Goal: Transaction & Acquisition: Purchase product/service

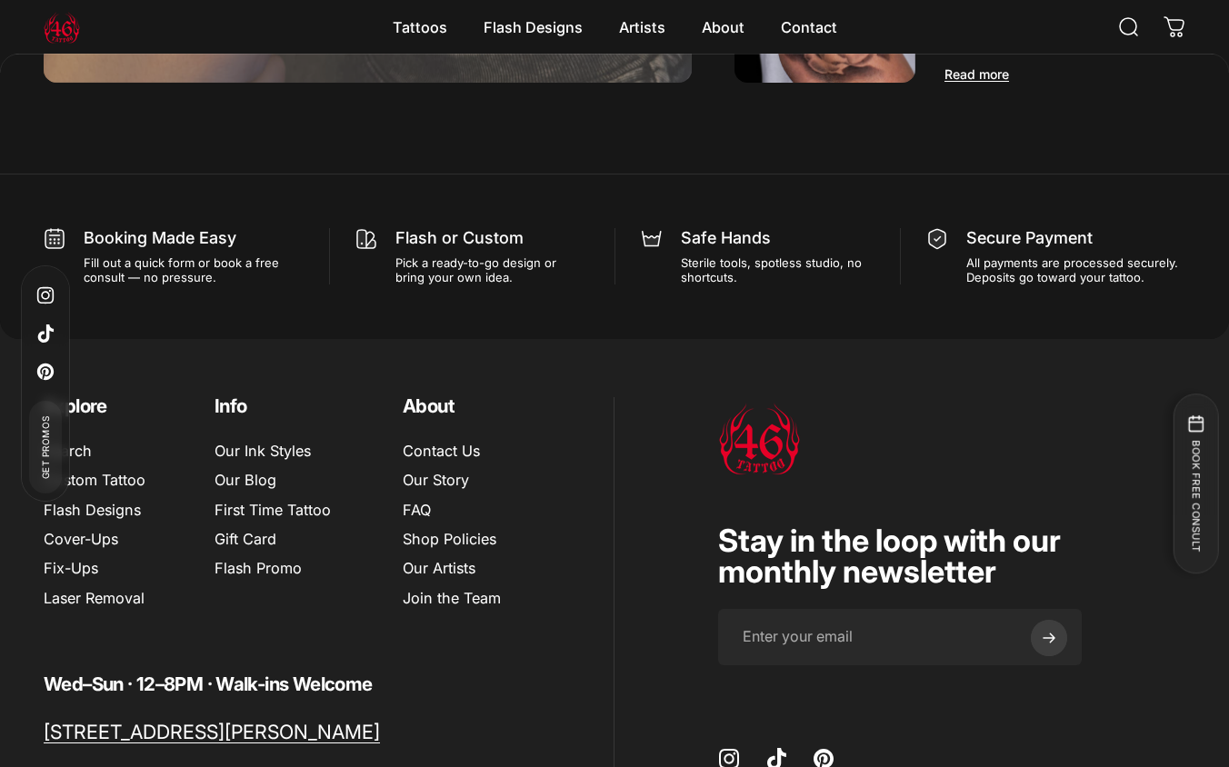
scroll to position [11654, 0]
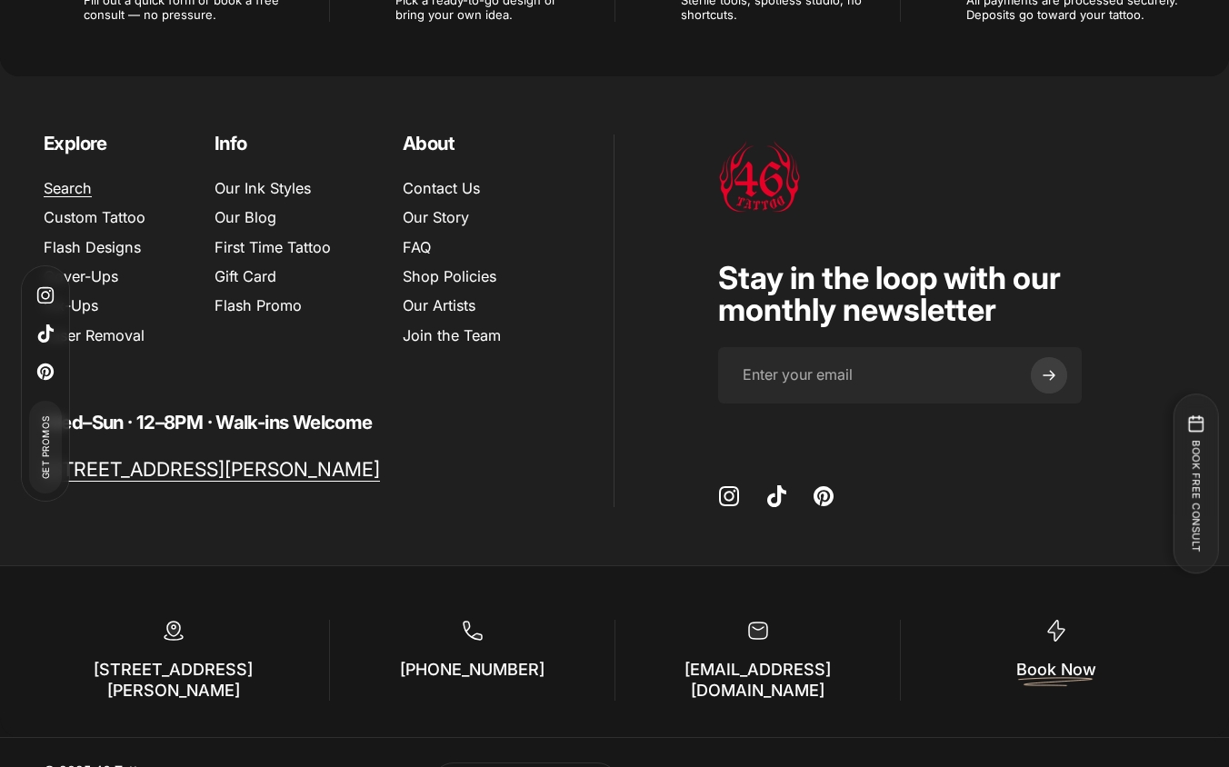
click at [64, 179] on link "Search" at bounding box center [68, 188] width 48 height 18
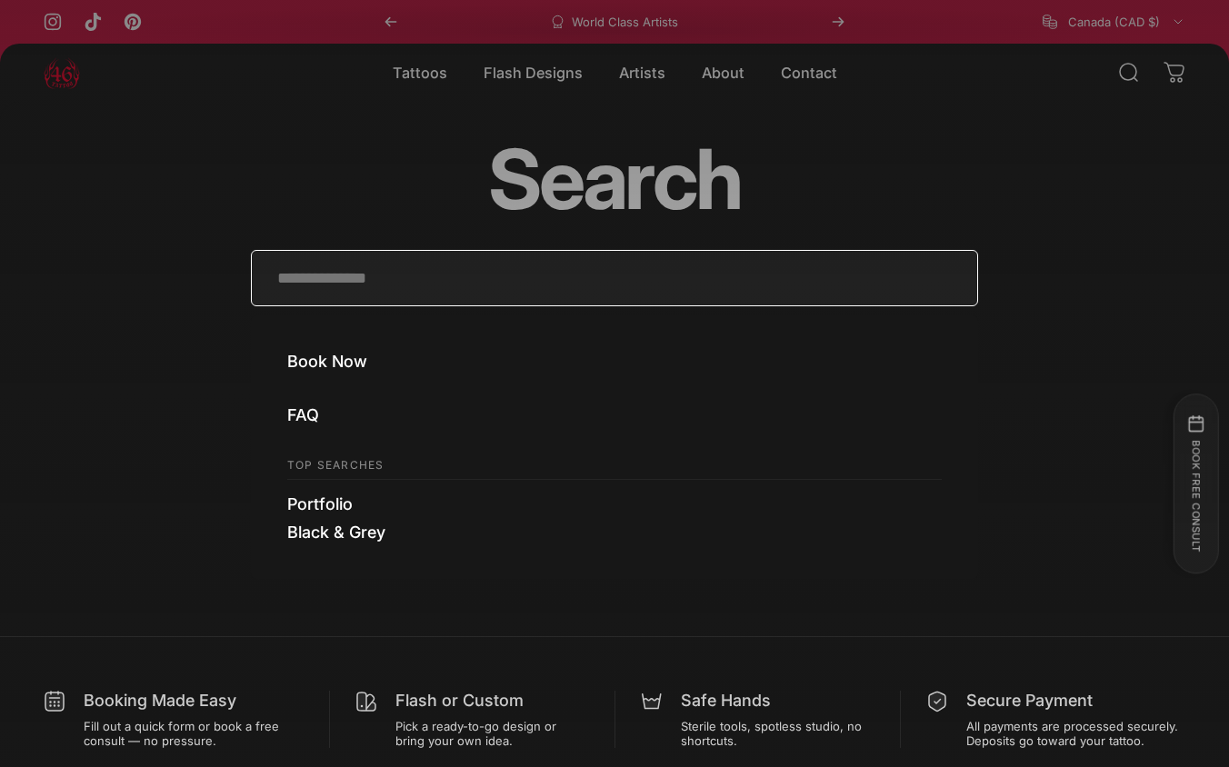
click at [304, 283] on input "Search" at bounding box center [614, 278] width 727 height 56
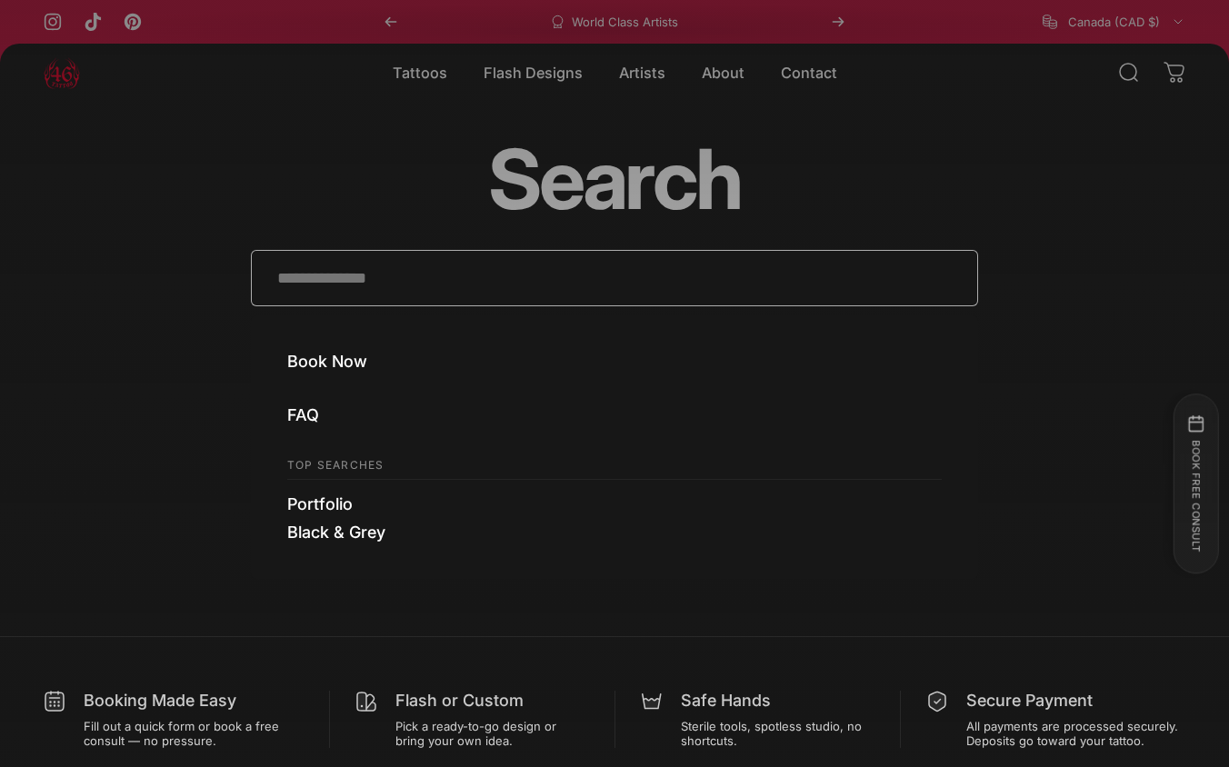
click at [319, 374] on ul "Book Now FAQ Top Searches Portfolio Black & Grey" at bounding box center [614, 447] width 727 height 264
click at [321, 364] on link "Book Now" at bounding box center [327, 361] width 80 height 19
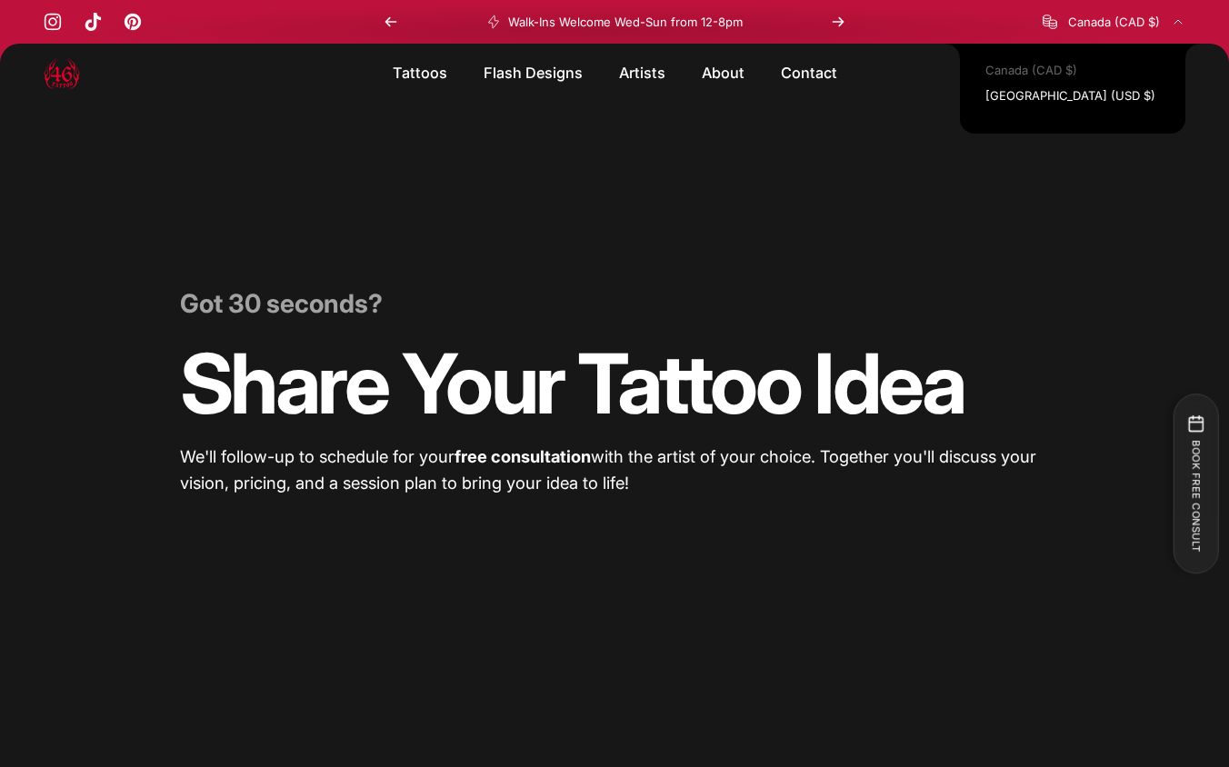
click at [1090, 27] on span "Canada (CAD $)" at bounding box center [1114, 22] width 92 height 15
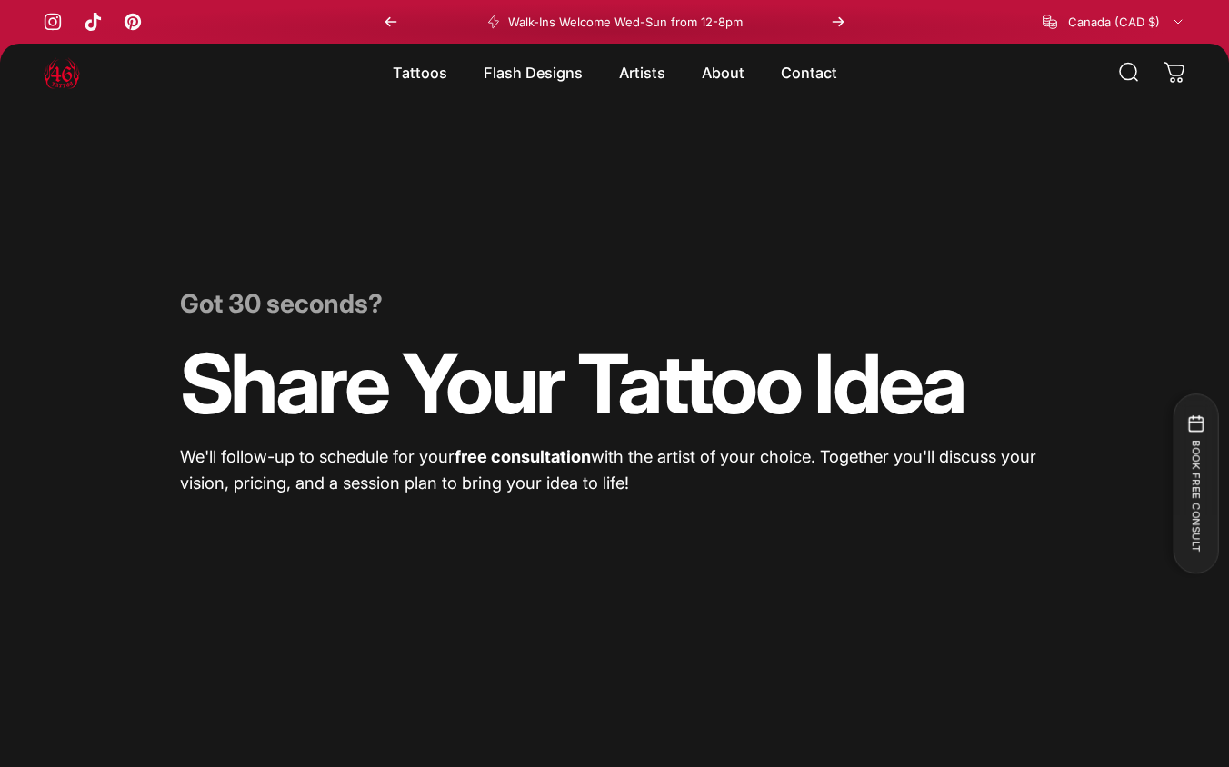
click at [1071, 24] on span "Canada (CAD $)" at bounding box center [1114, 22] width 92 height 15
click at [699, 19] on p "Walk-Ins Welcome Wed-Sun from 12-8pm" at bounding box center [625, 22] width 234 height 15
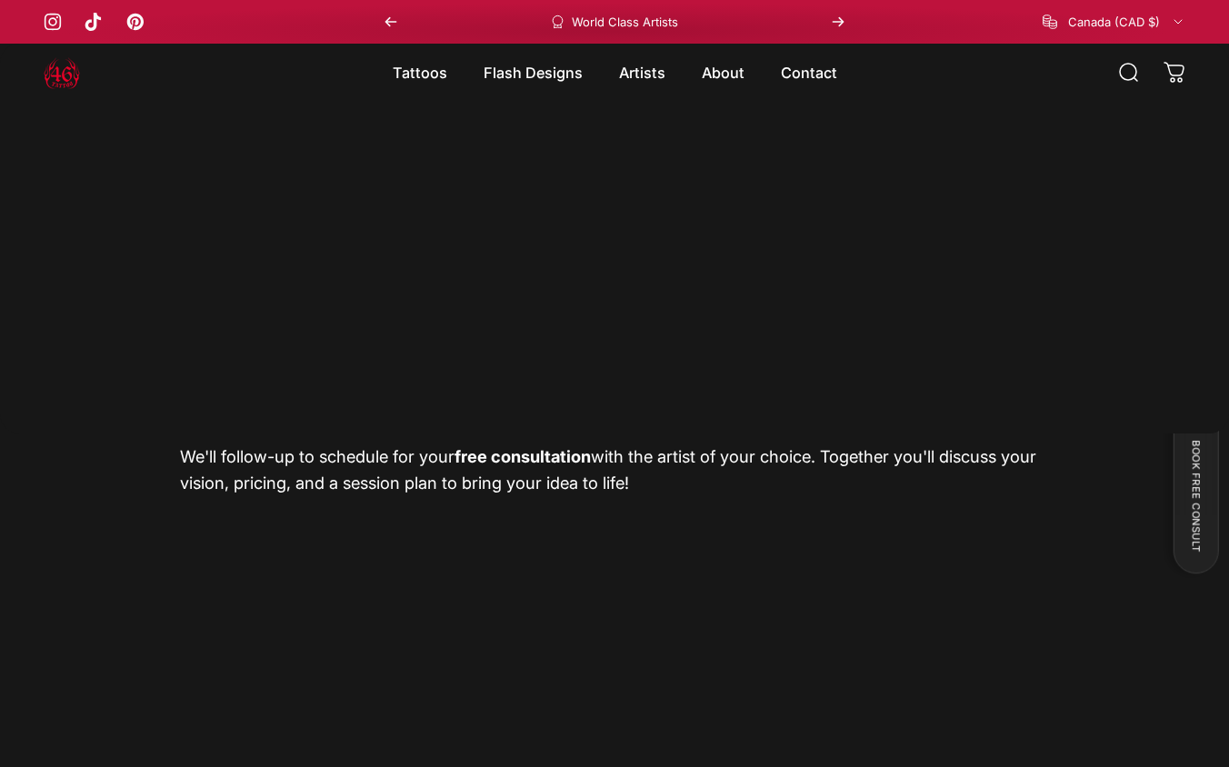
click at [45, 78] on img at bounding box center [62, 73] width 36 height 36
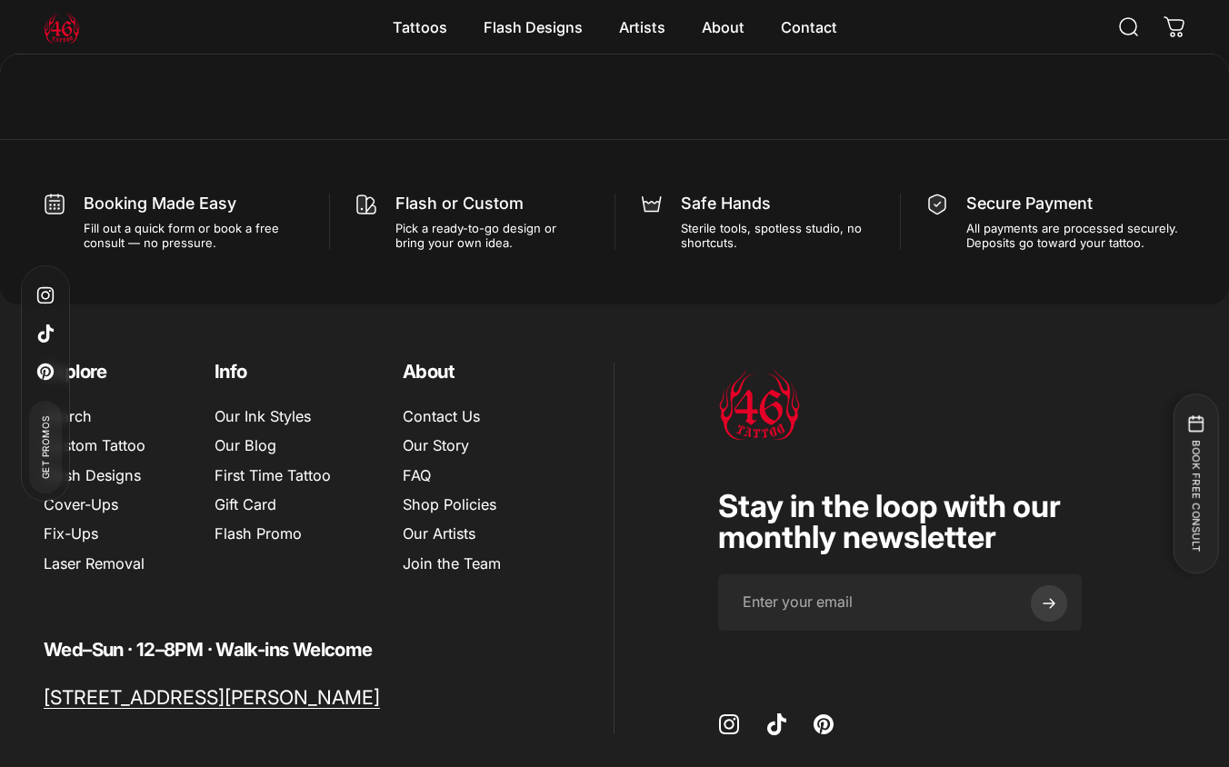
scroll to position [11430, 0]
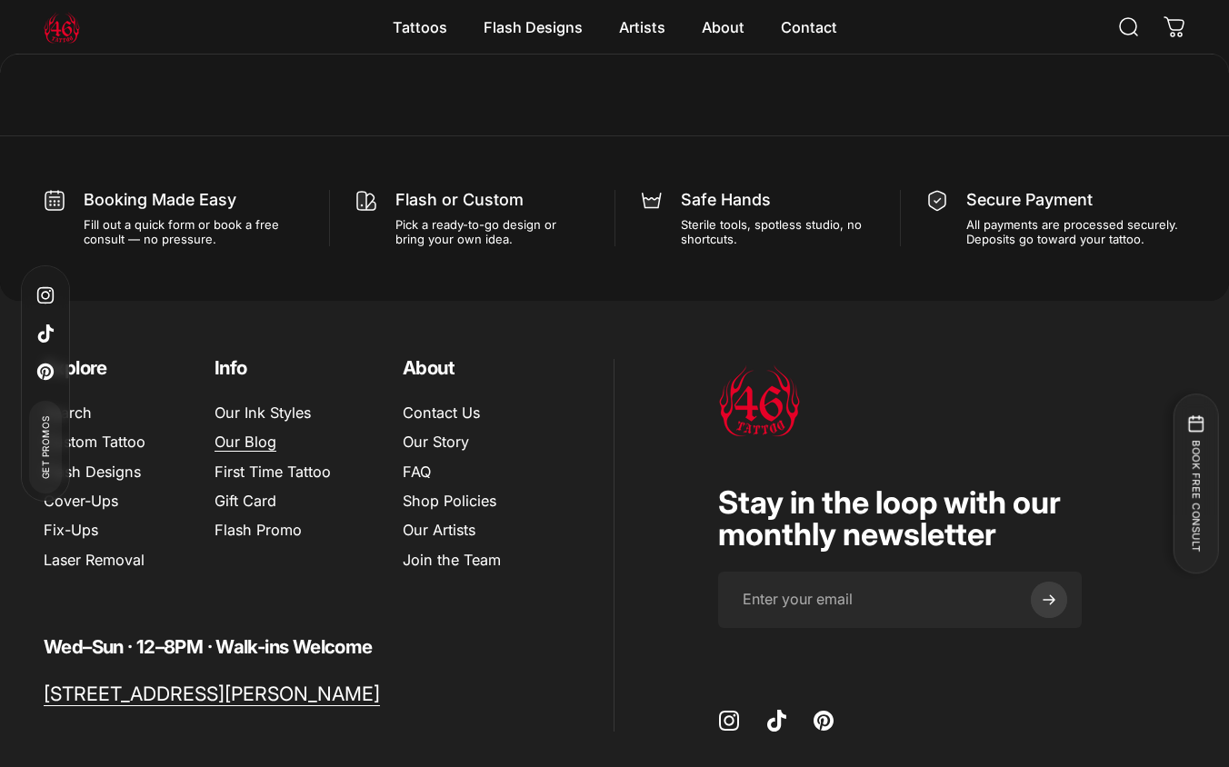
click at [246, 433] on link "Our Blog" at bounding box center [245, 442] width 62 height 18
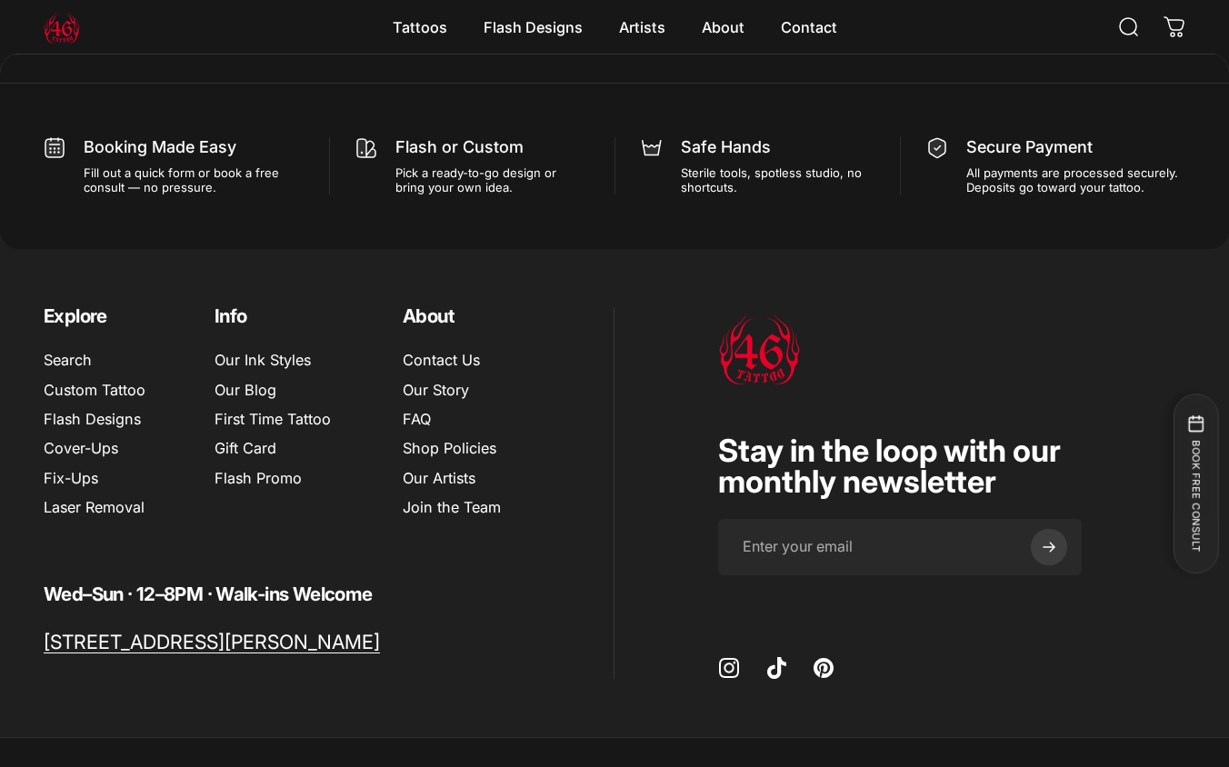
scroll to position [2344, 0]
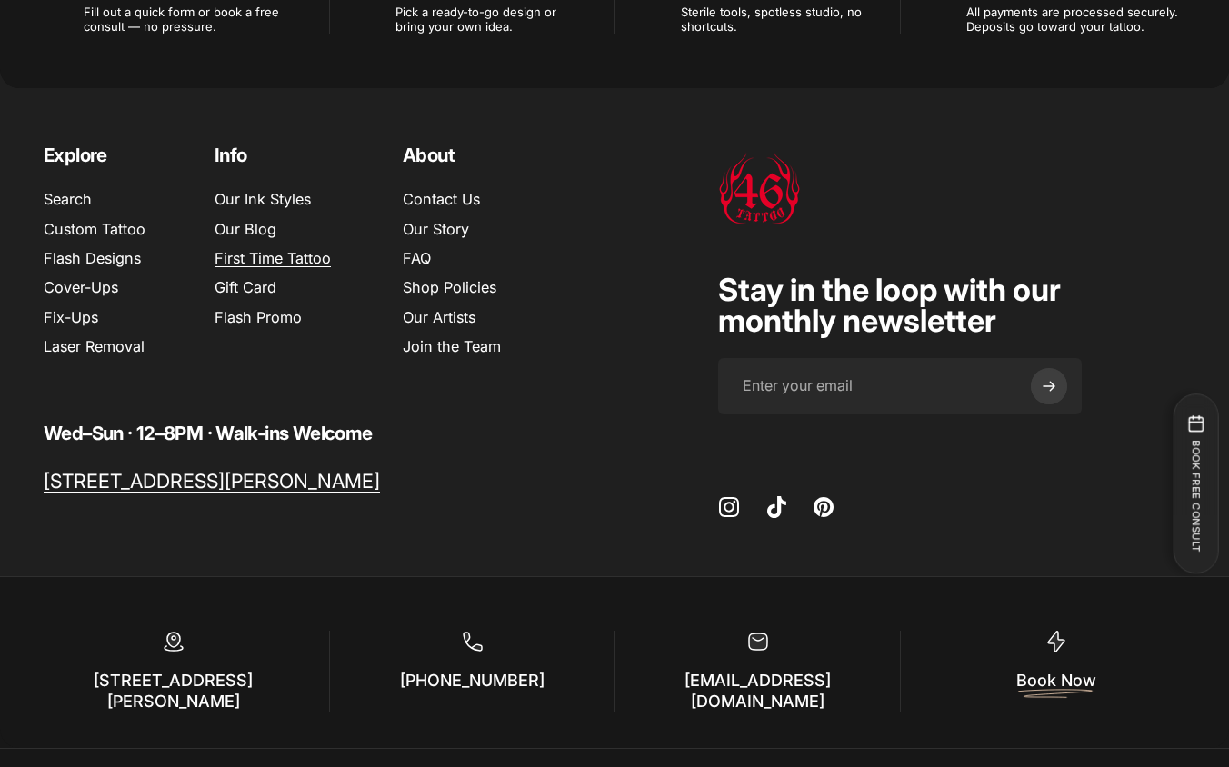
click at [282, 249] on link "First Time Tattoo" at bounding box center [272, 258] width 116 height 18
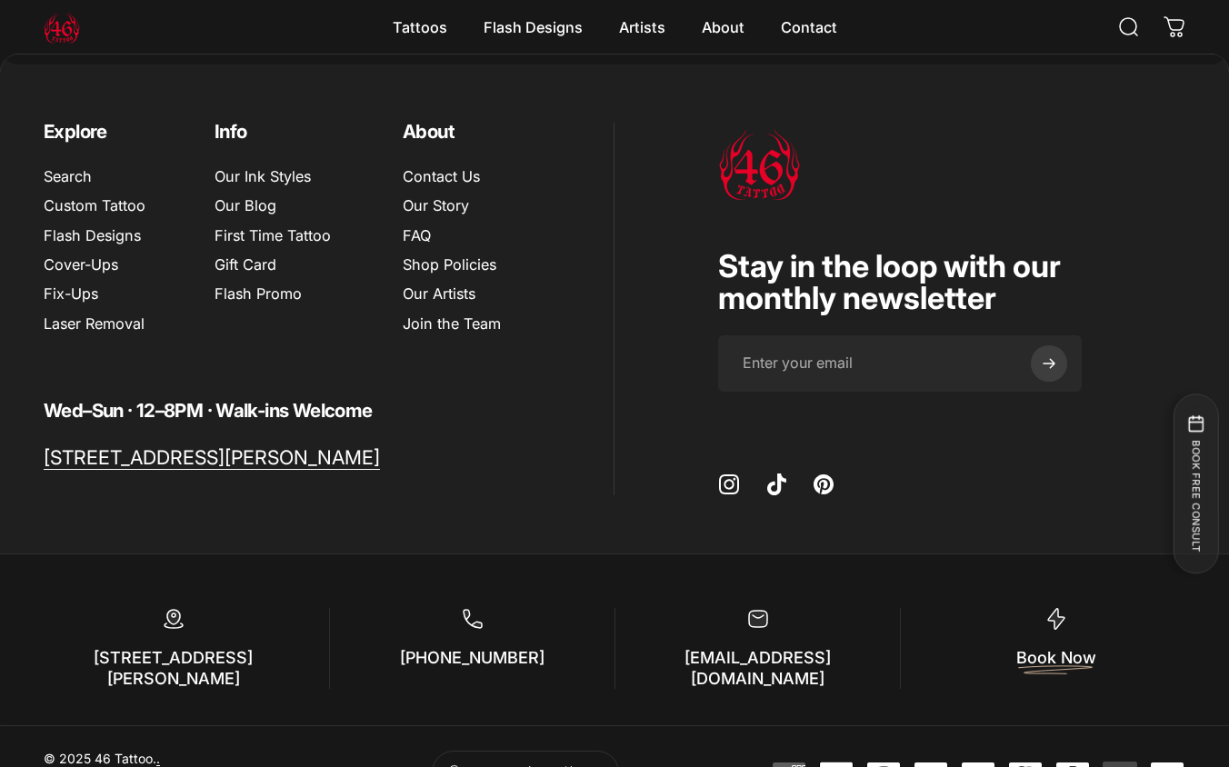
scroll to position [4705, 0]
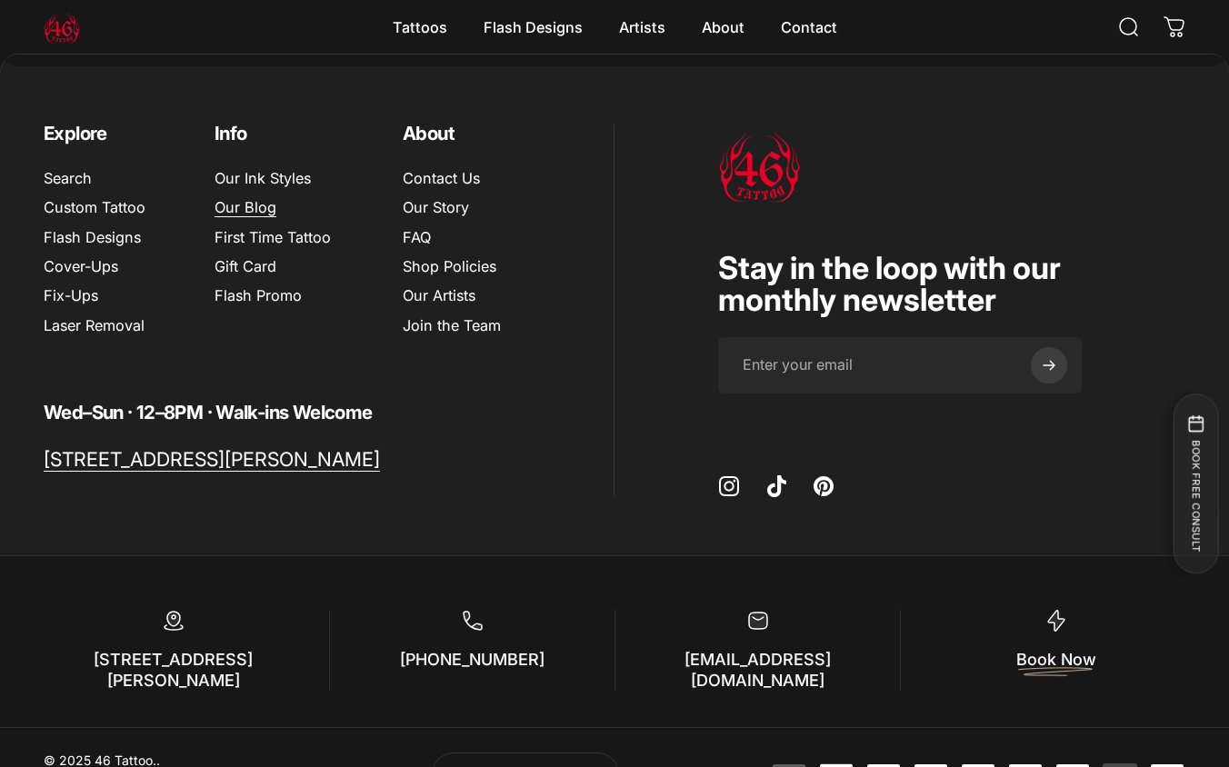
click at [248, 201] on link "Our Blog" at bounding box center [245, 207] width 62 height 18
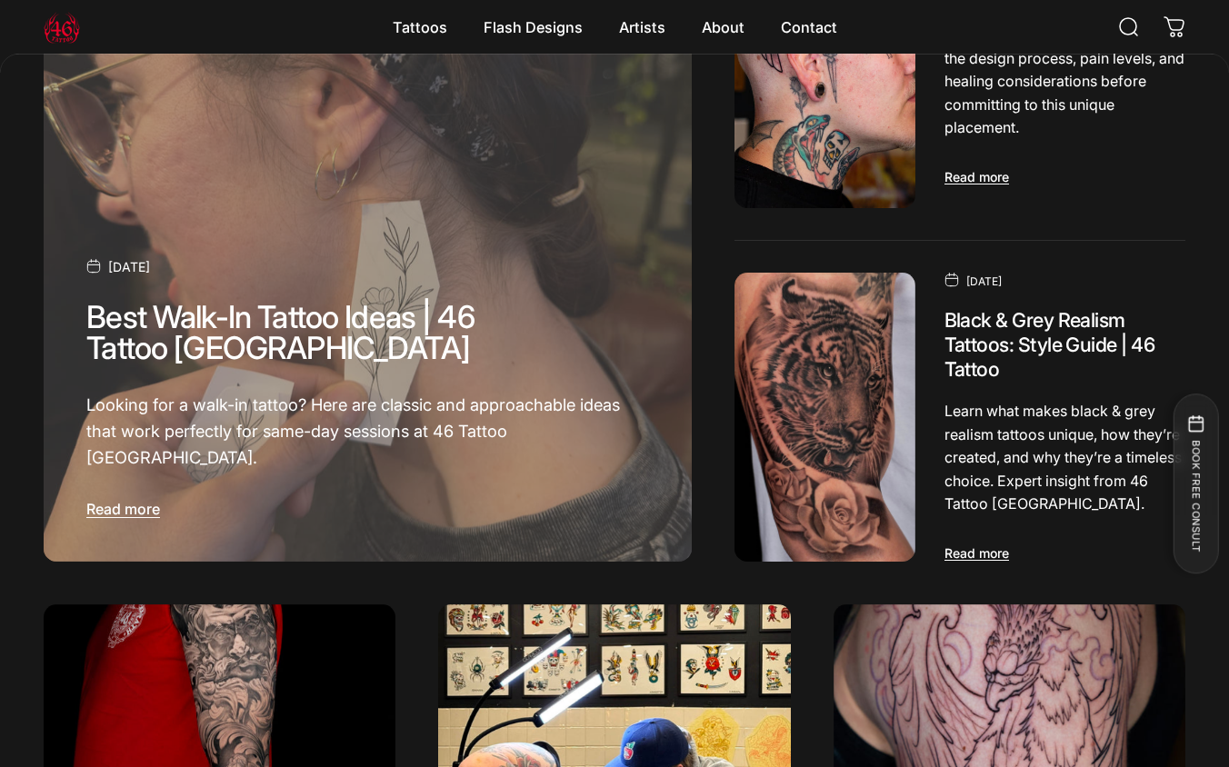
scroll to position [310, 0]
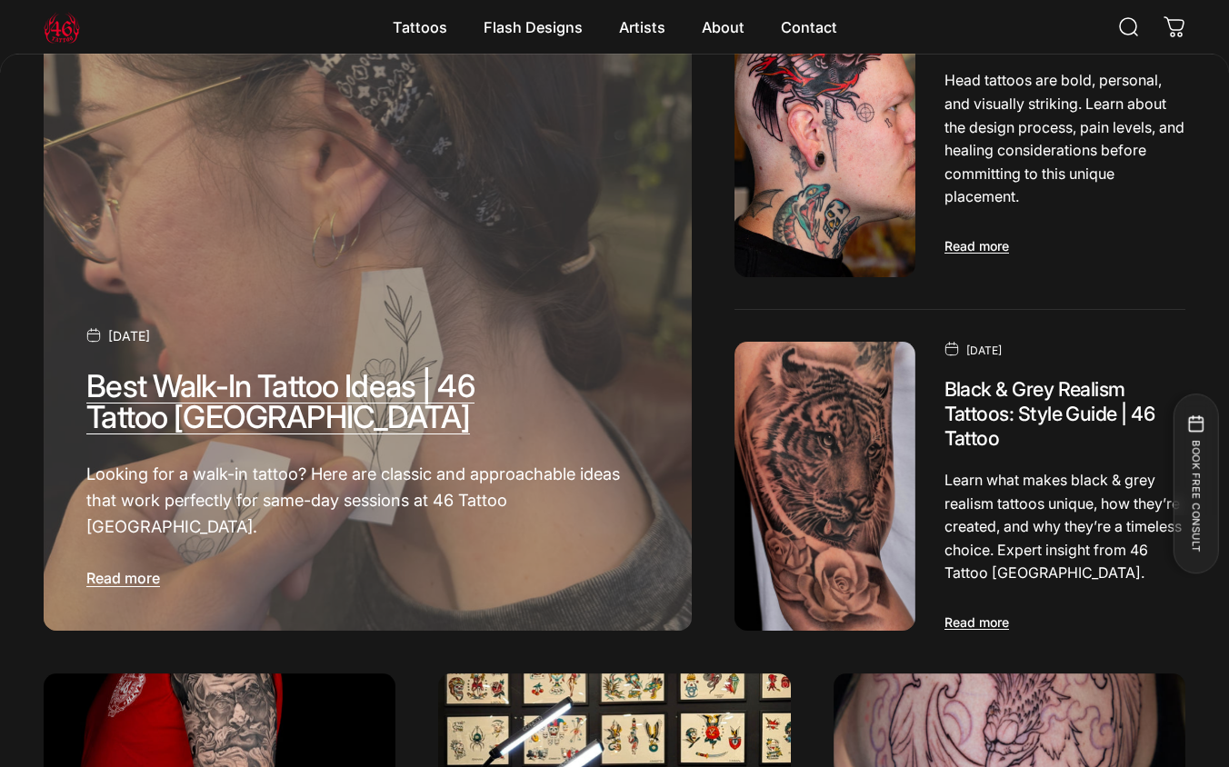
click at [227, 412] on link "Best Walk-In Tattoo Ideas | 46 Tattoo [GEOGRAPHIC_DATA]" at bounding box center [279, 401] width 387 height 68
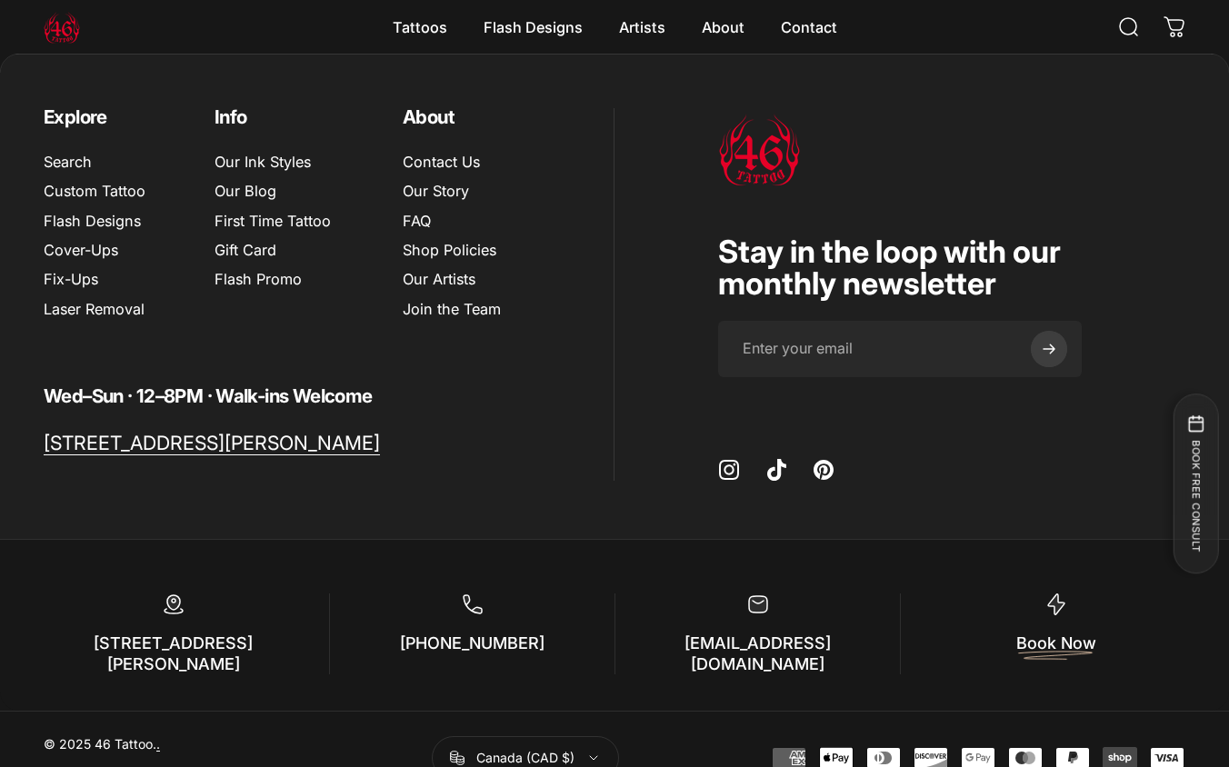
scroll to position [4693, 0]
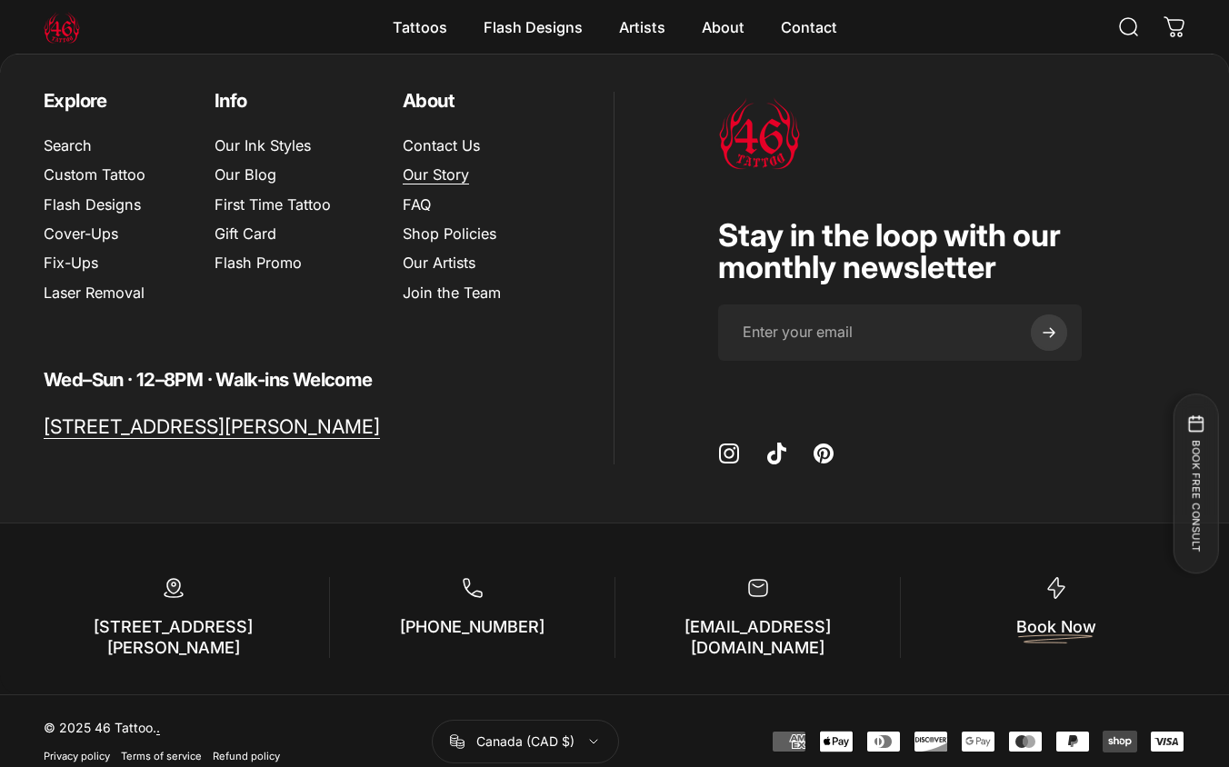
click at [432, 175] on link "Our Story" at bounding box center [436, 174] width 66 height 18
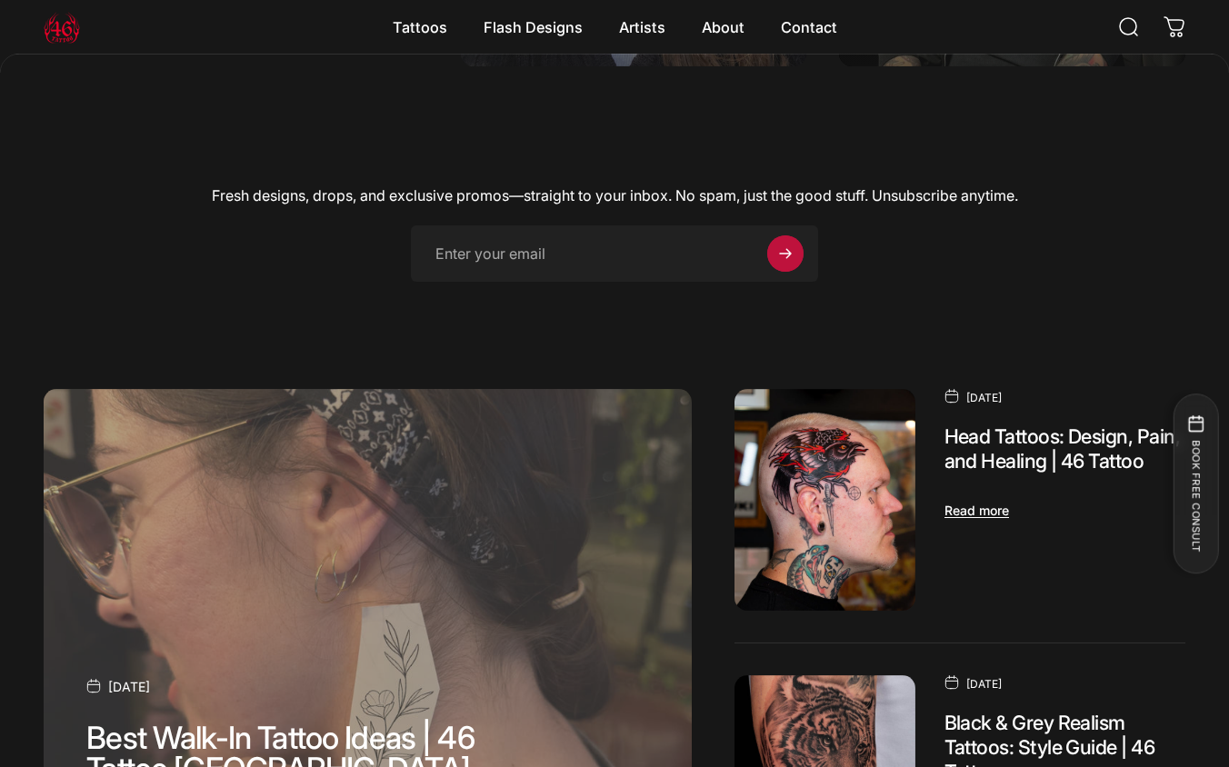
scroll to position [4098, 0]
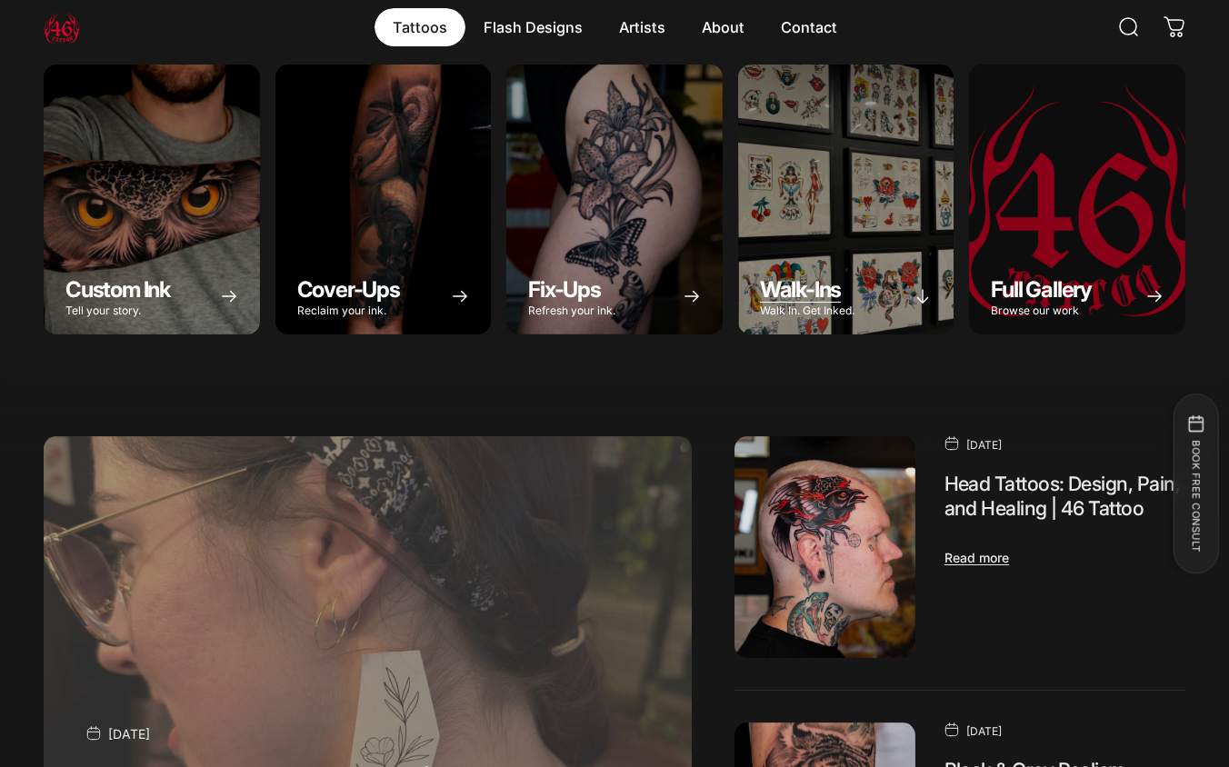
click at [793, 210] on div "Walk-Ins" at bounding box center [846, 200] width 216 height 270
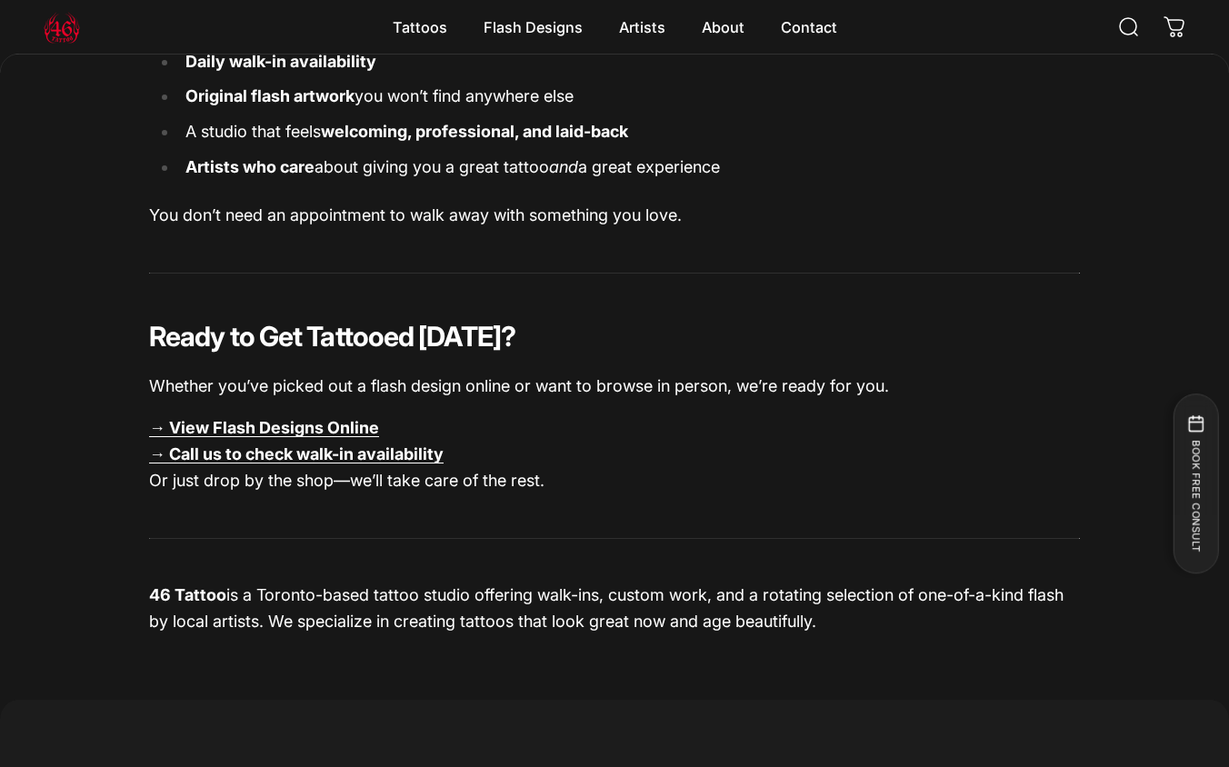
scroll to position [2584, 0]
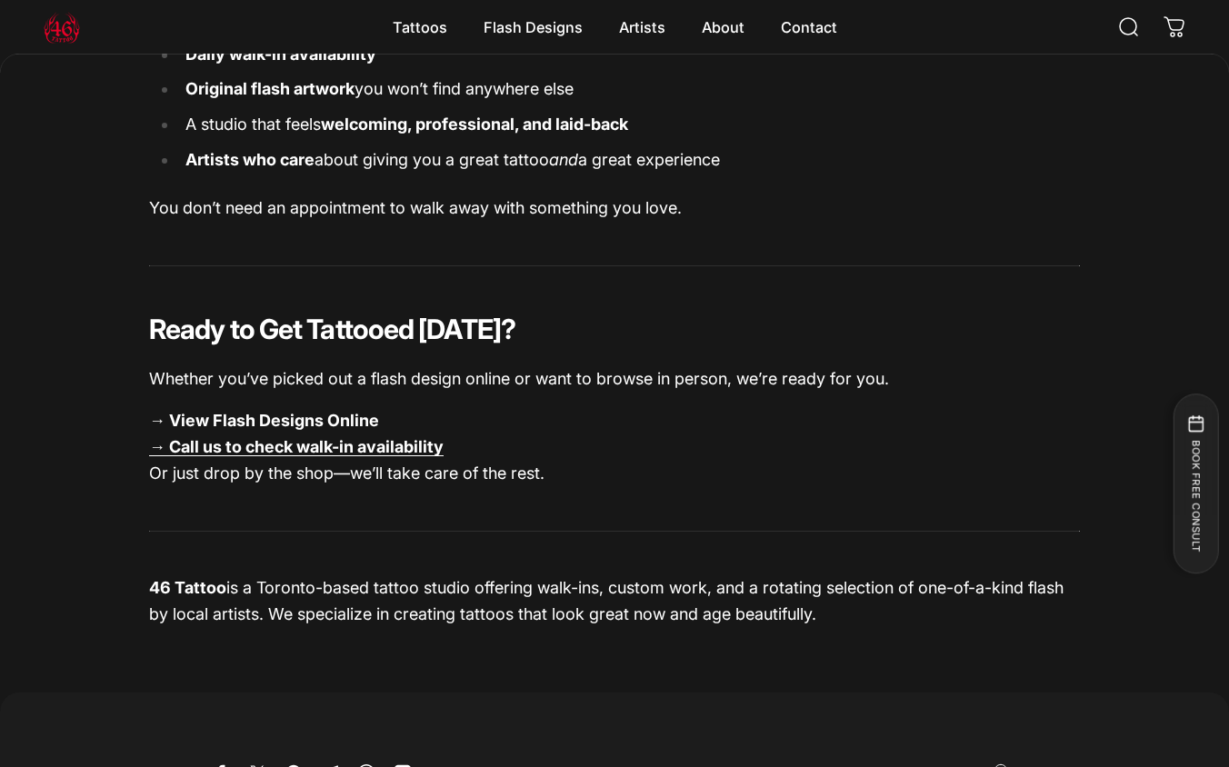
click at [327, 420] on link "→ View Flash Designs Online" at bounding box center [264, 420] width 230 height 19
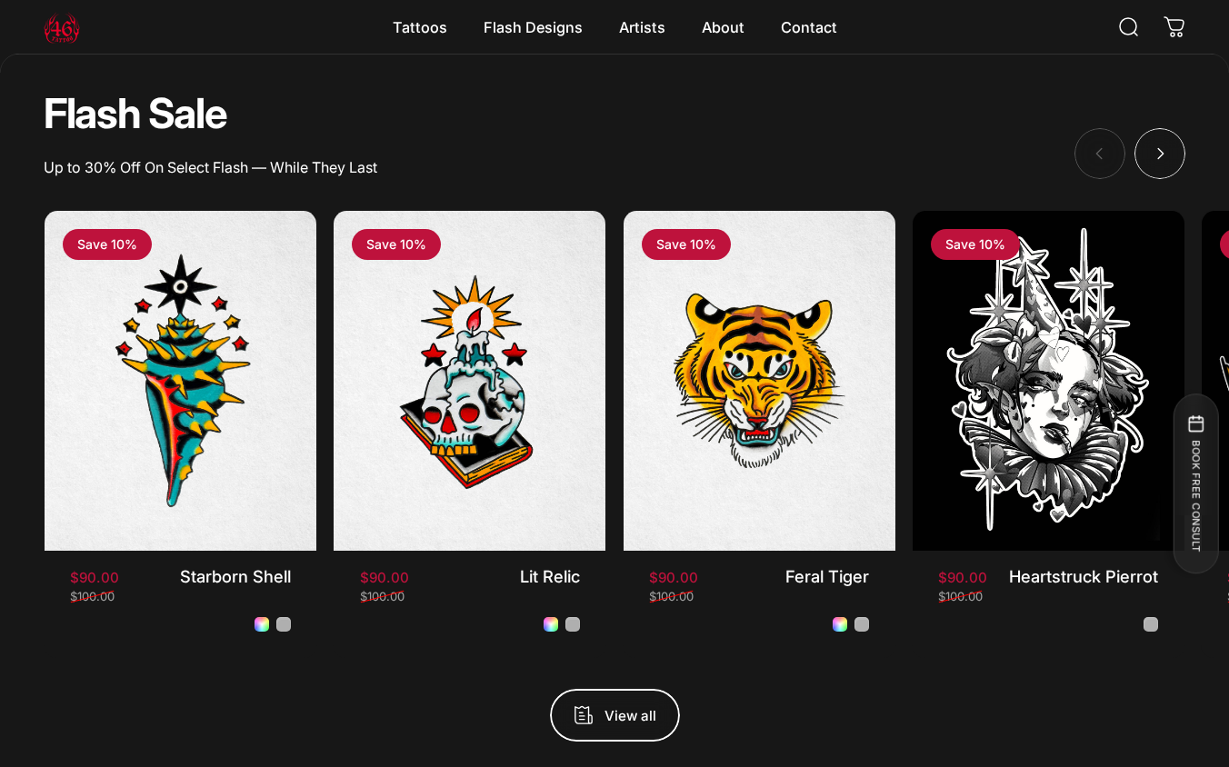
scroll to position [1265, 0]
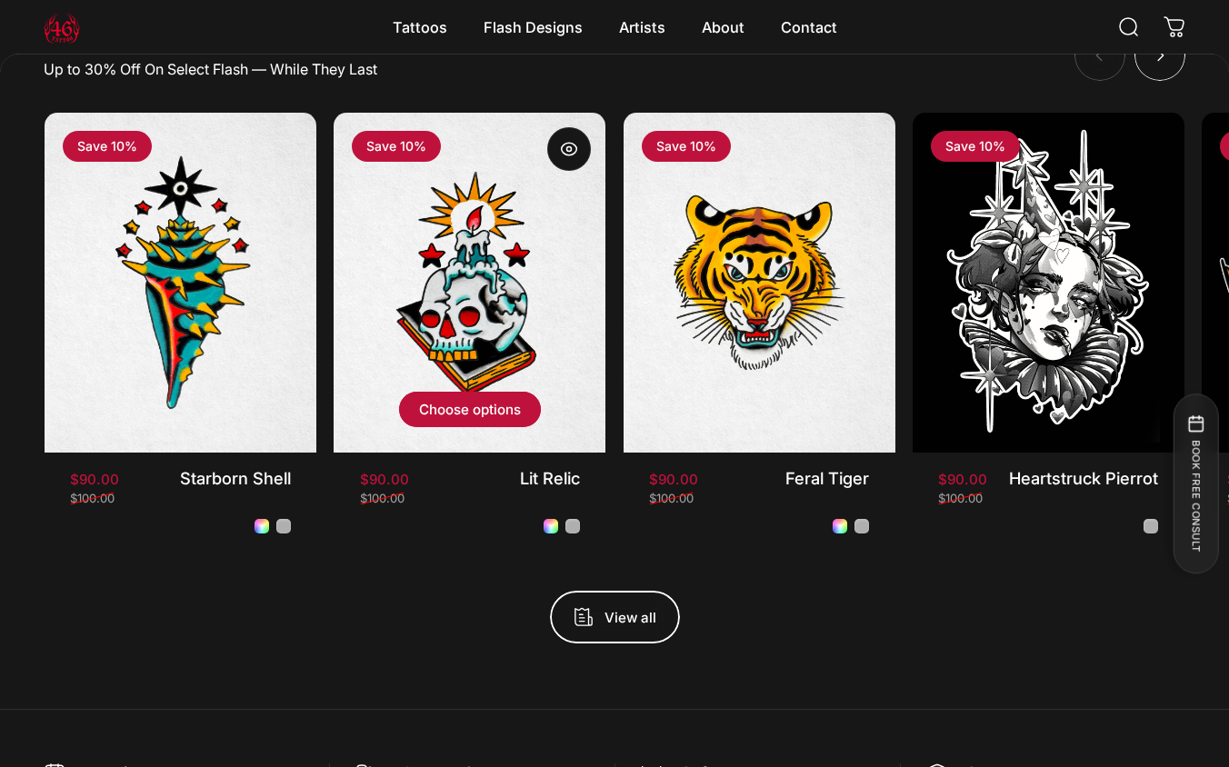
click at [525, 241] on img "Lit Relic" at bounding box center [469, 283] width 285 height 357
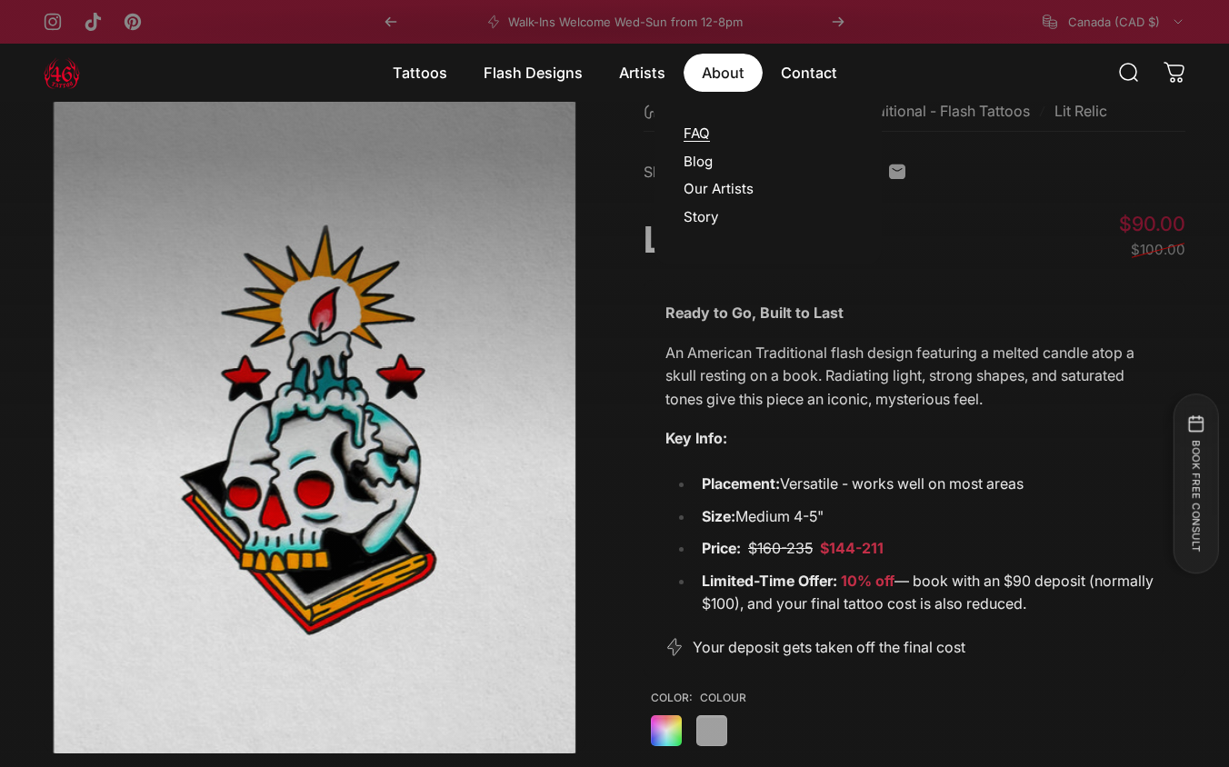
click at [704, 135] on link "FAQ" at bounding box center [696, 132] width 26 height 17
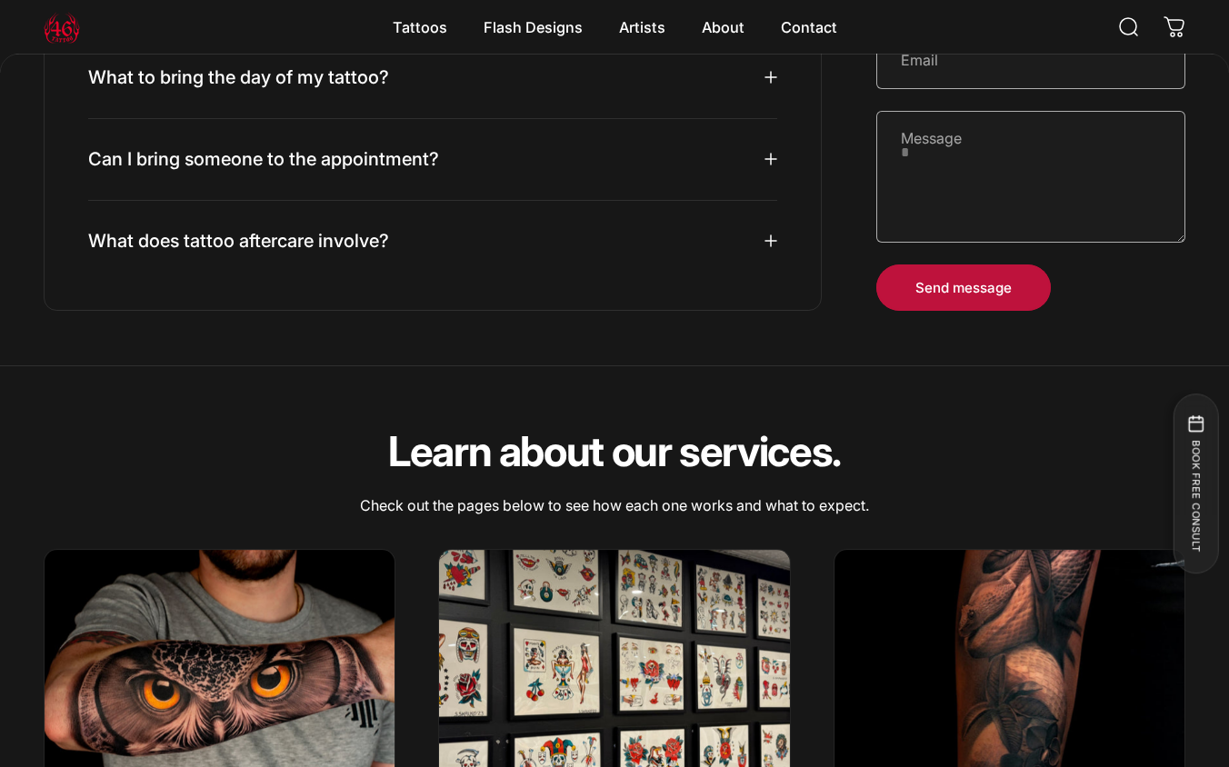
scroll to position [1548, 0]
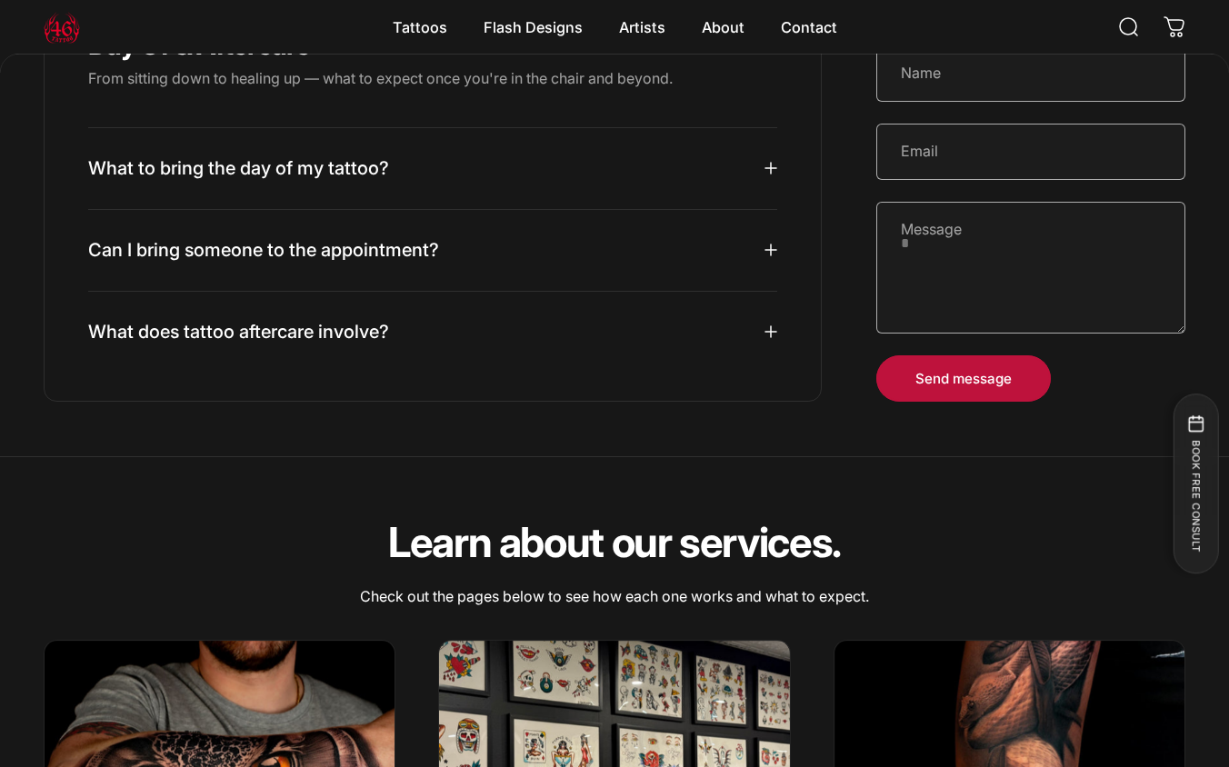
click at [462, 335] on summary "What does tattoo aftercare involve?" at bounding box center [432, 332] width 689 height 81
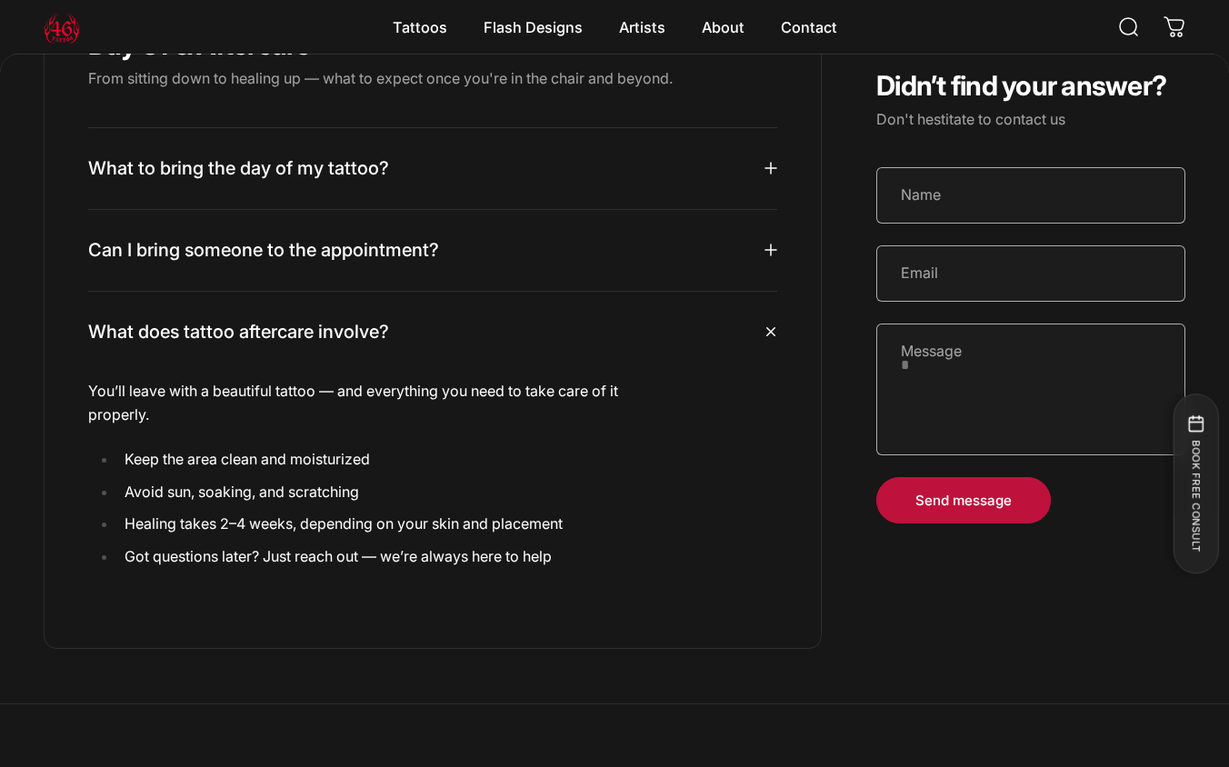
click at [462, 335] on summary "What does tattoo aftercare involve?" at bounding box center [432, 332] width 689 height 81
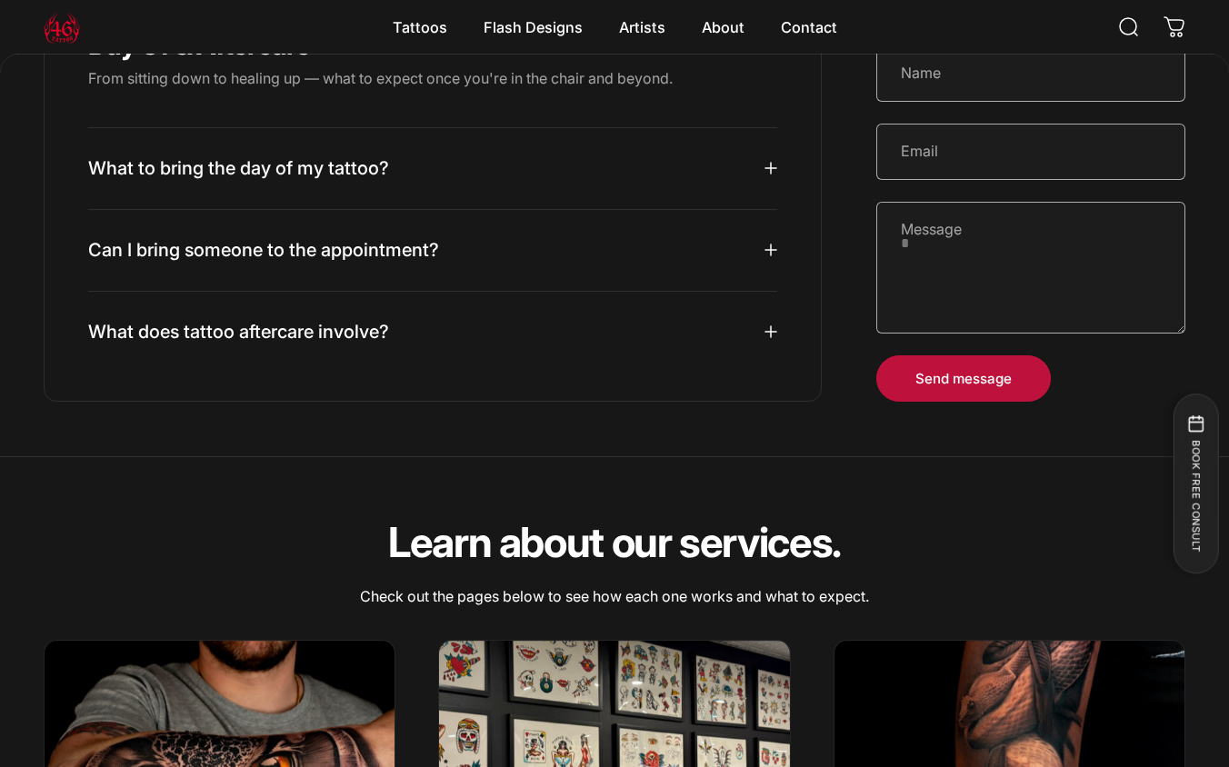
click at [462, 269] on summary "Can I bring someone to the appointment?" at bounding box center [432, 250] width 689 height 81
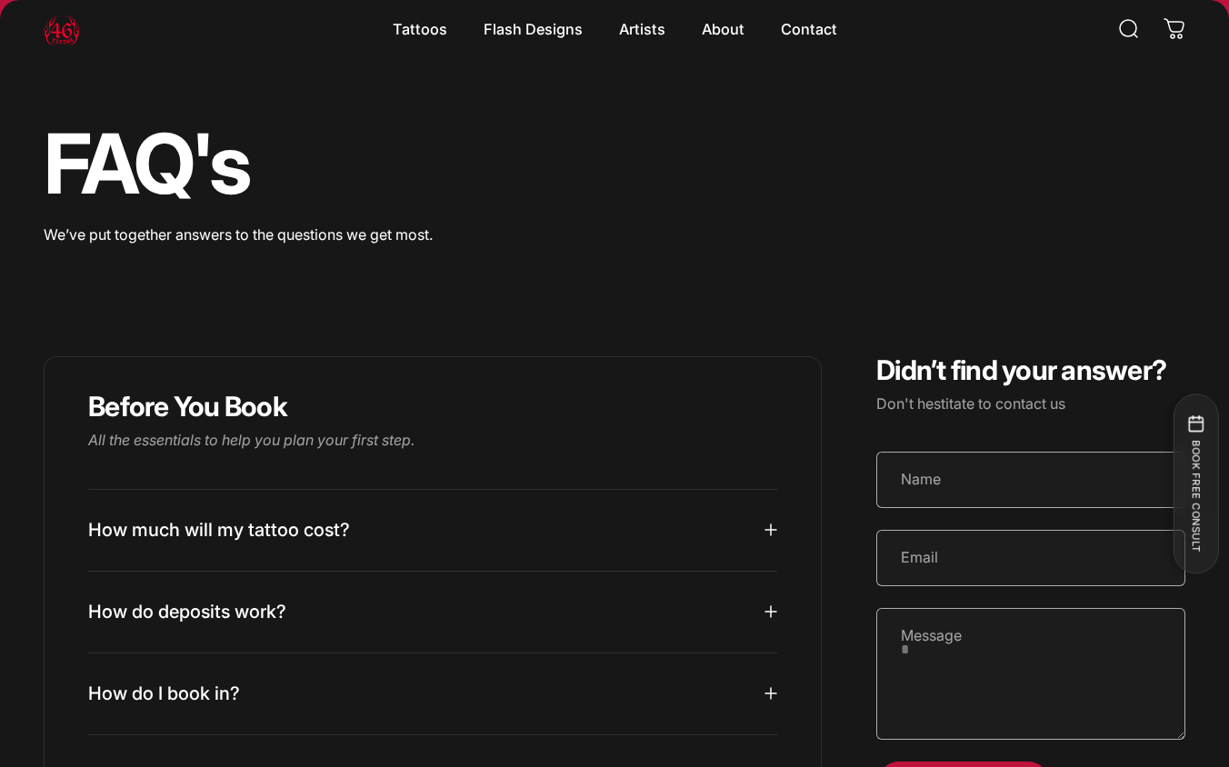
scroll to position [0, 0]
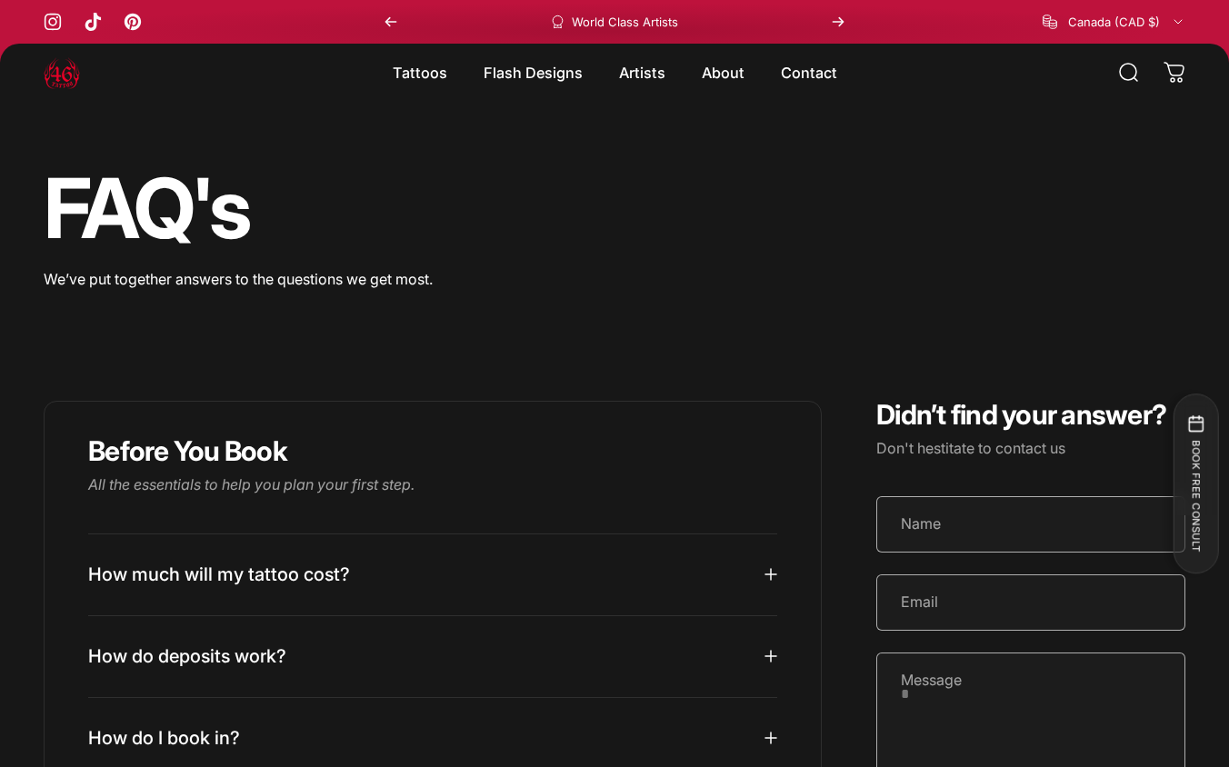
click at [51, 75] on img at bounding box center [62, 73] width 36 height 36
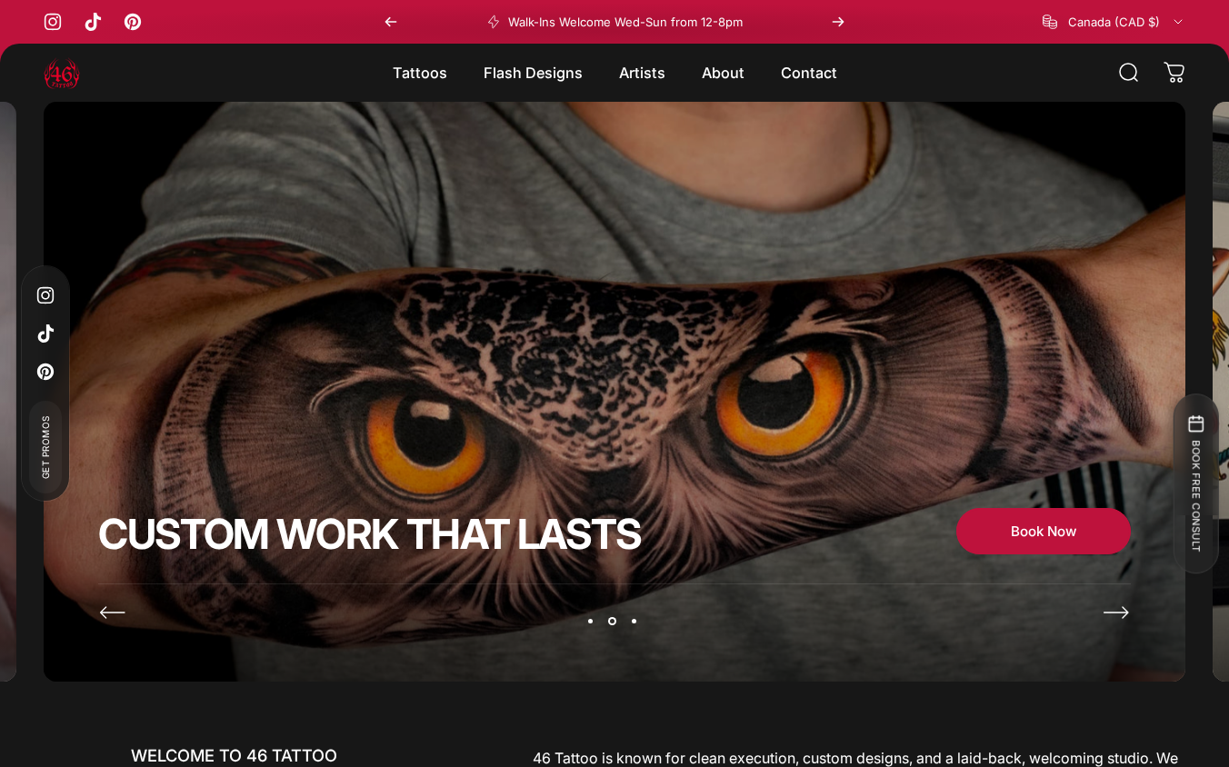
click at [411, 154] on img "Slideshow about our brand" at bounding box center [614, 401] width 1141 height 599
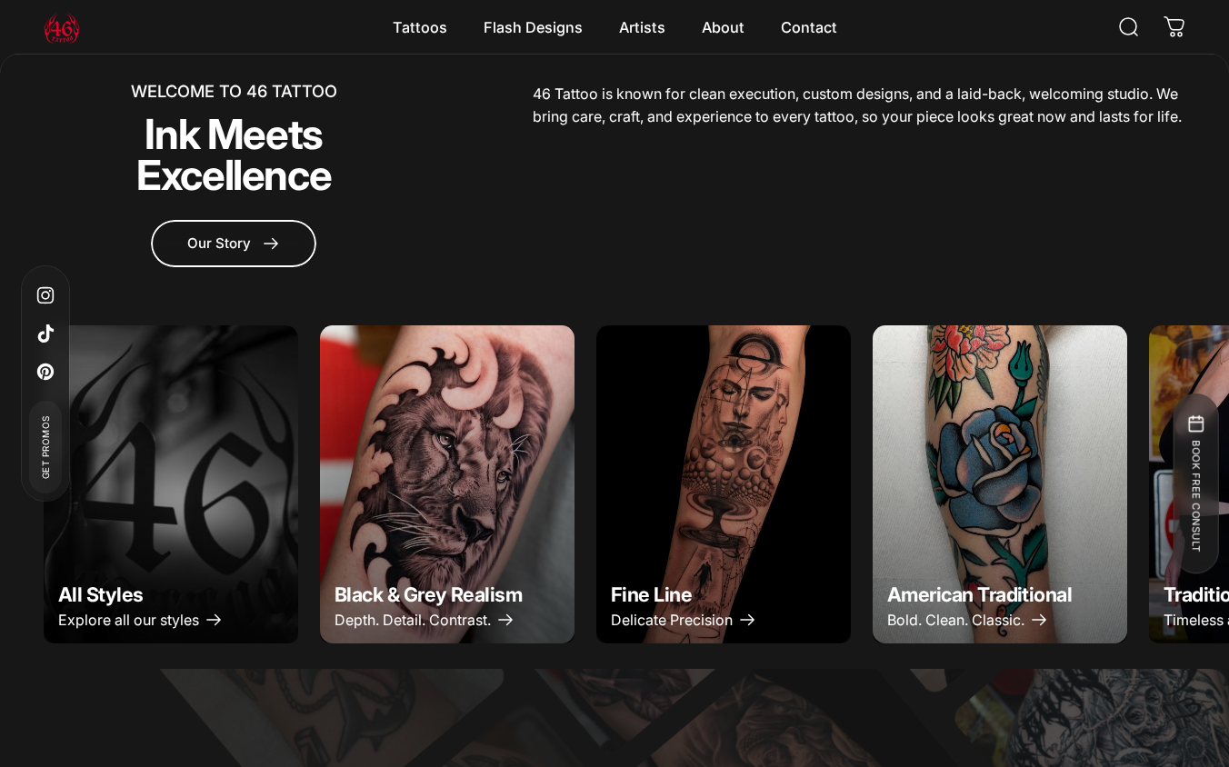
scroll to position [660, 0]
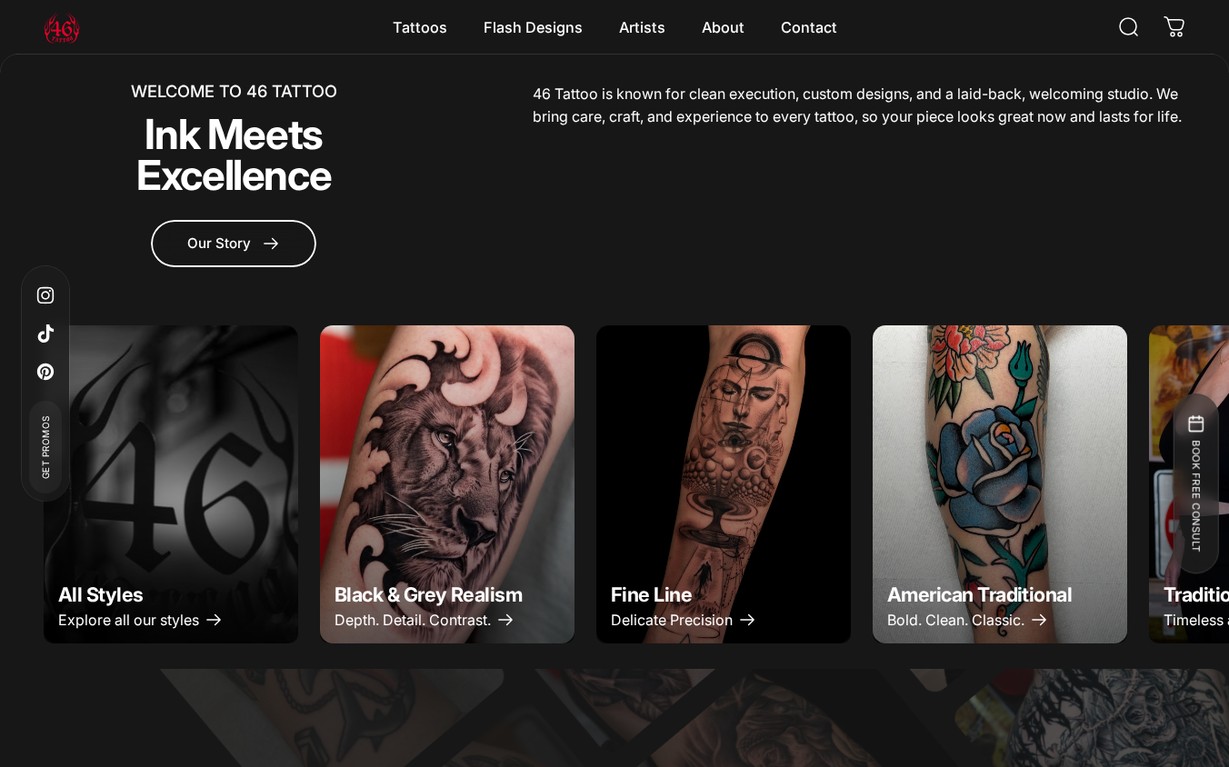
click at [459, 442] on img "Black & Grey Realism" at bounding box center [447, 485] width 267 height 334
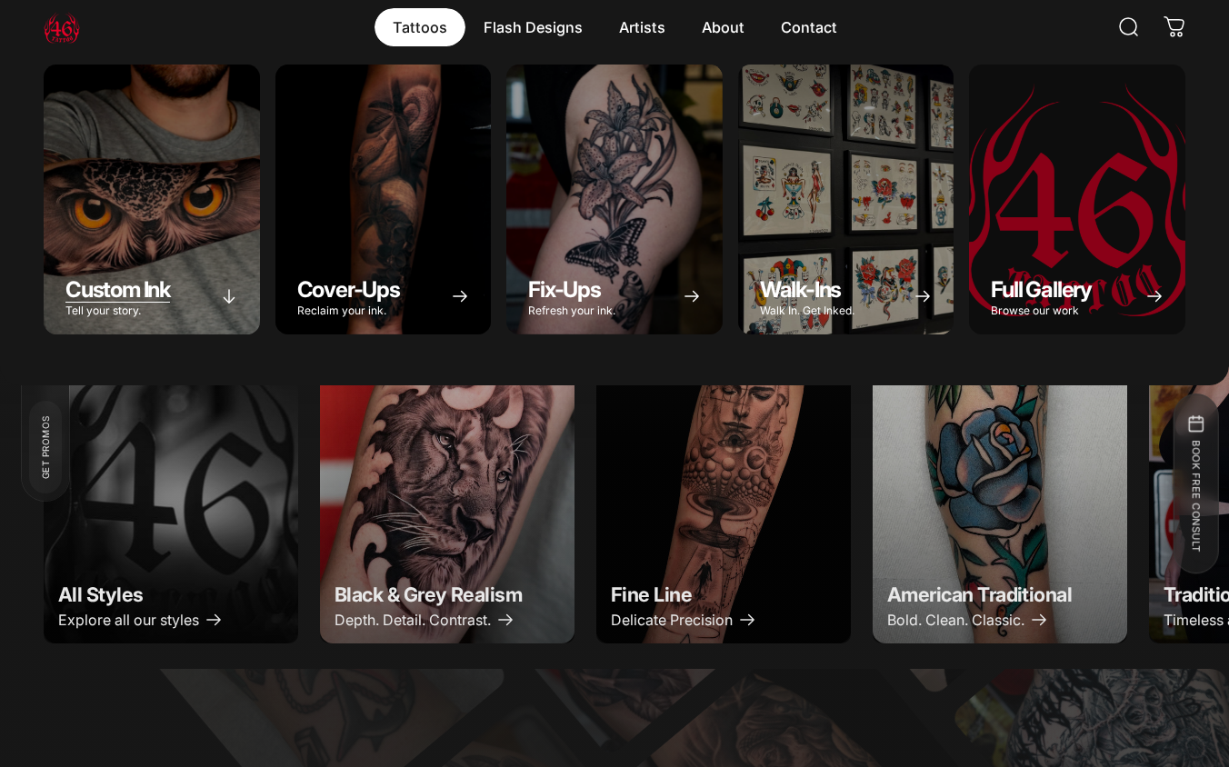
click at [114, 280] on span "Custom Ink" at bounding box center [117, 289] width 105 height 26
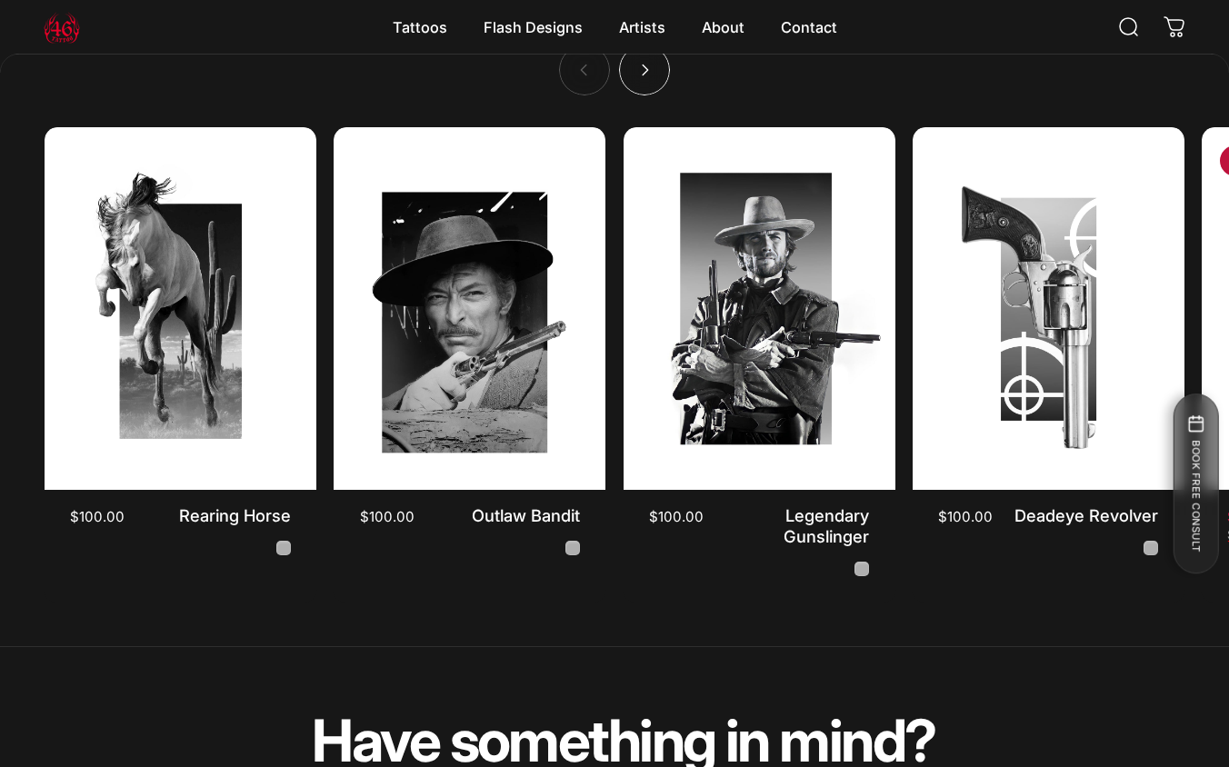
scroll to position [4831, 0]
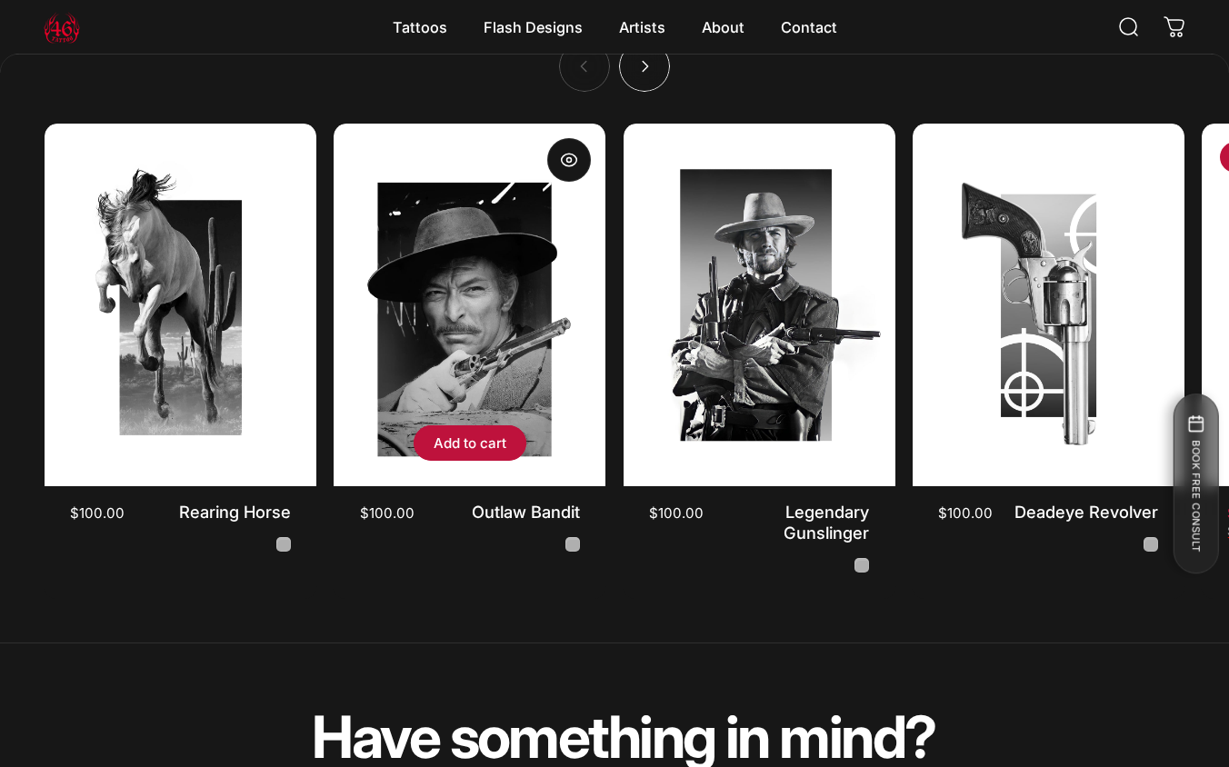
click at [504, 396] on img "Outlaw Bandit" at bounding box center [469, 304] width 285 height 381
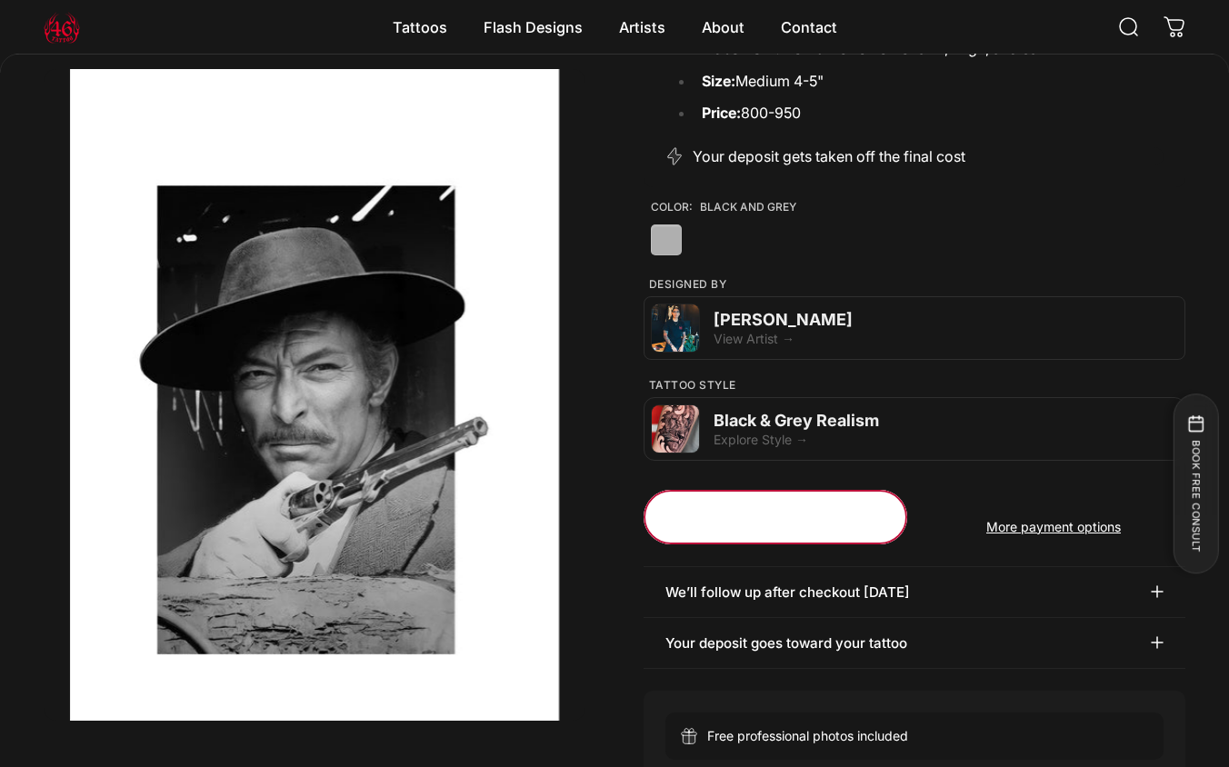
scroll to position [421, 0]
click at [771, 496] on span "submit" at bounding box center [774, 517] width 395 height 109
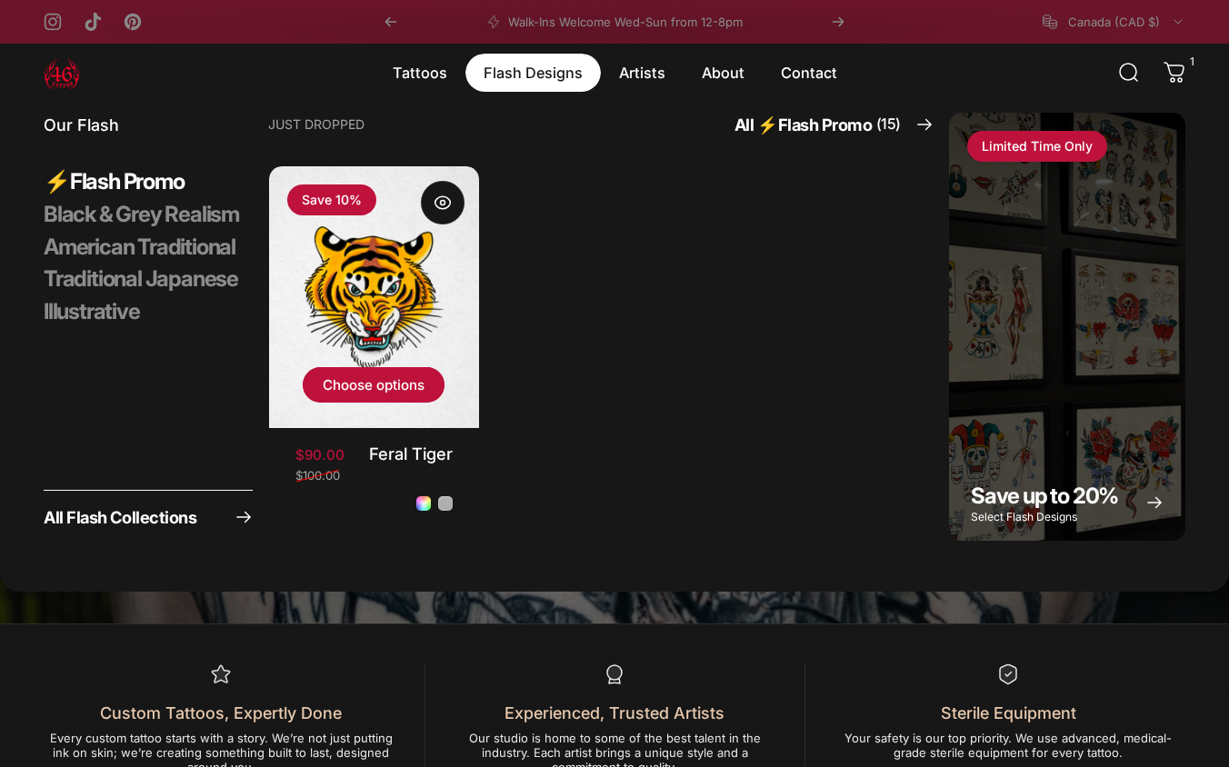
click at [402, 250] on img "Feral Tiger" at bounding box center [374, 296] width 220 height 275
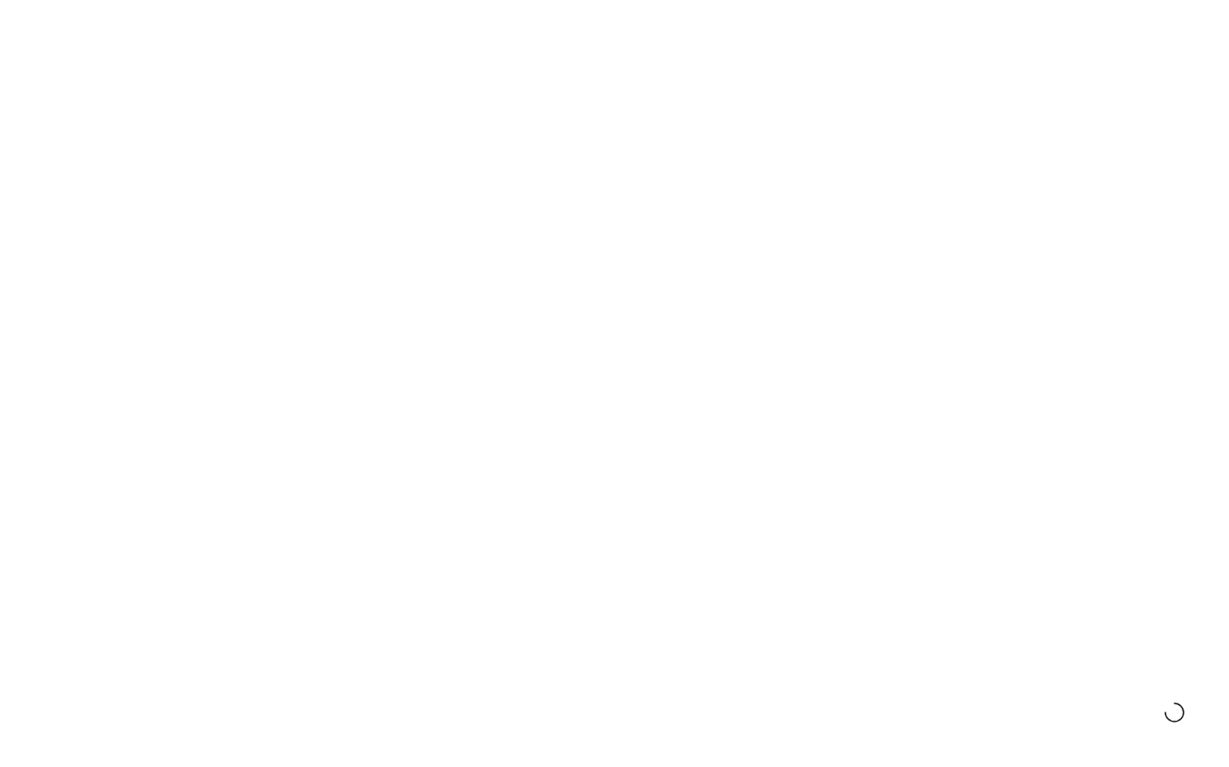
click at [200, 516] on link "All Flash Collections" at bounding box center [148, 515] width 209 height 51
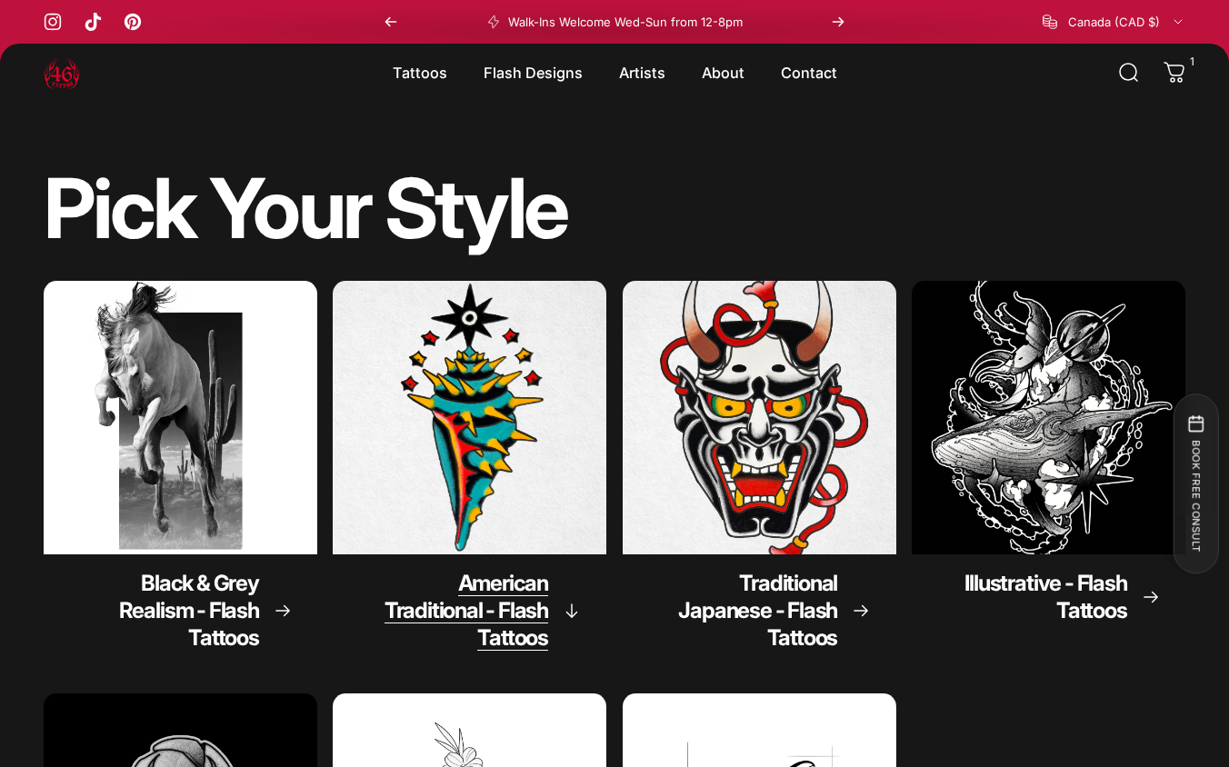
click at [554, 335] on img "American Traditional - Flash Tattoos" at bounding box center [469, 417] width 287 height 287
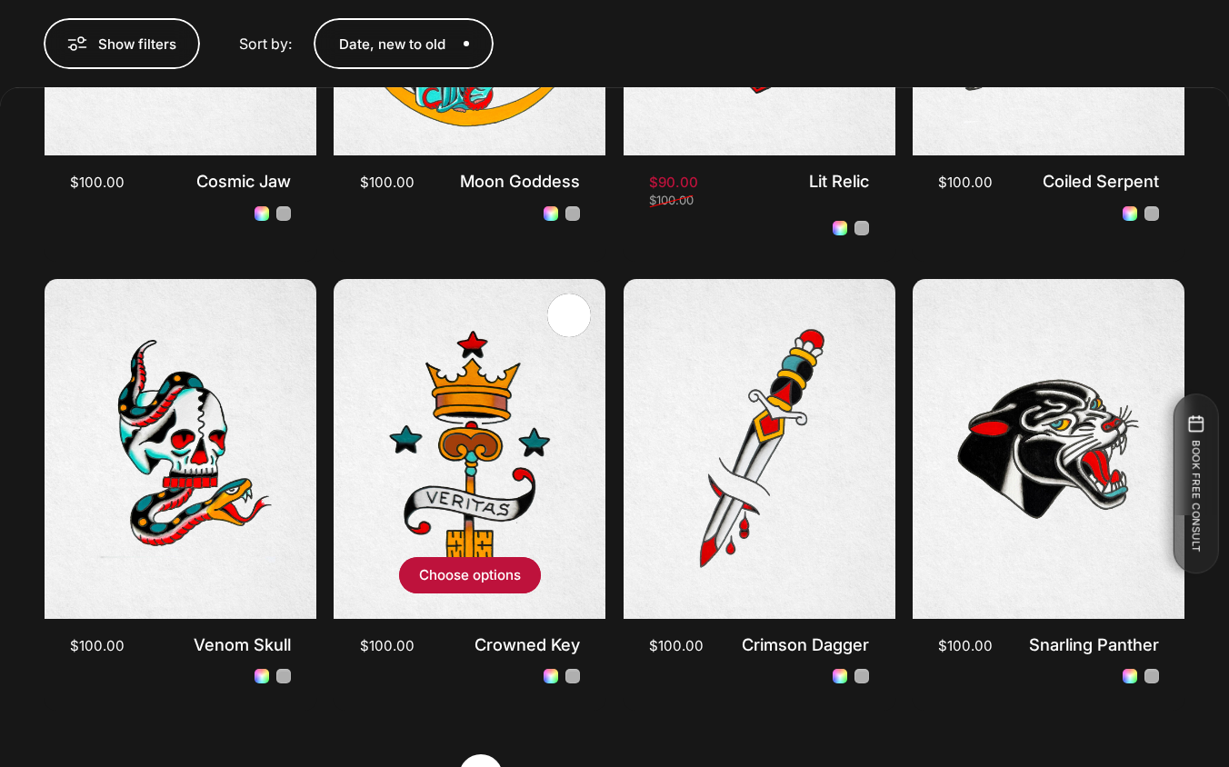
scroll to position [1214, 0]
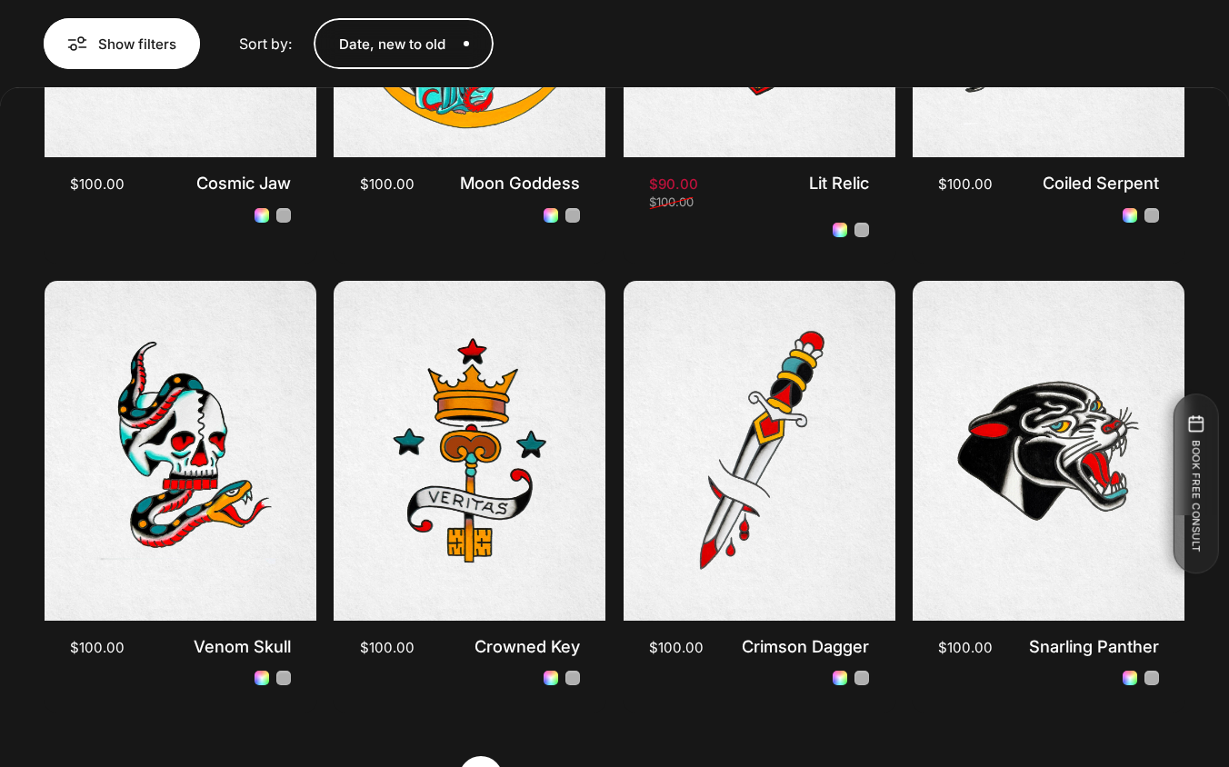
click at [143, 64] on span "button" at bounding box center [122, 44] width 234 height 102
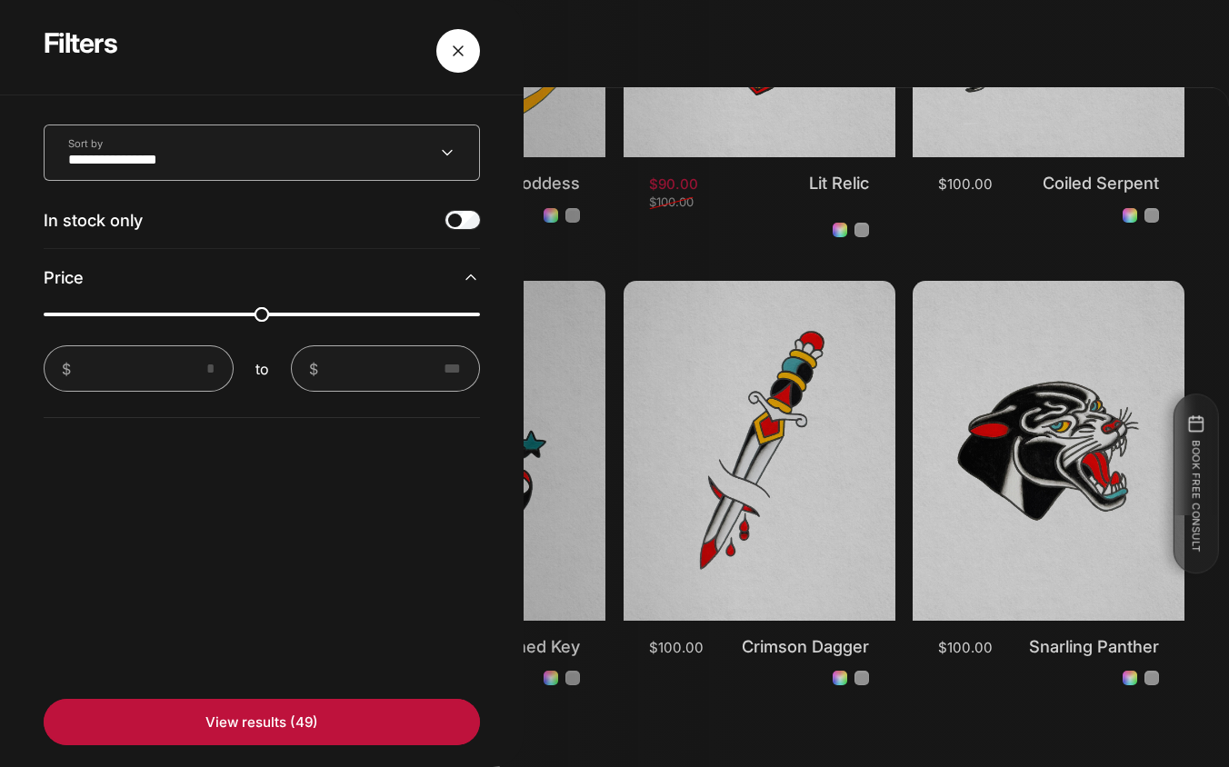
click at [449, 58] on span "Close" at bounding box center [457, 50] width 65 height 87
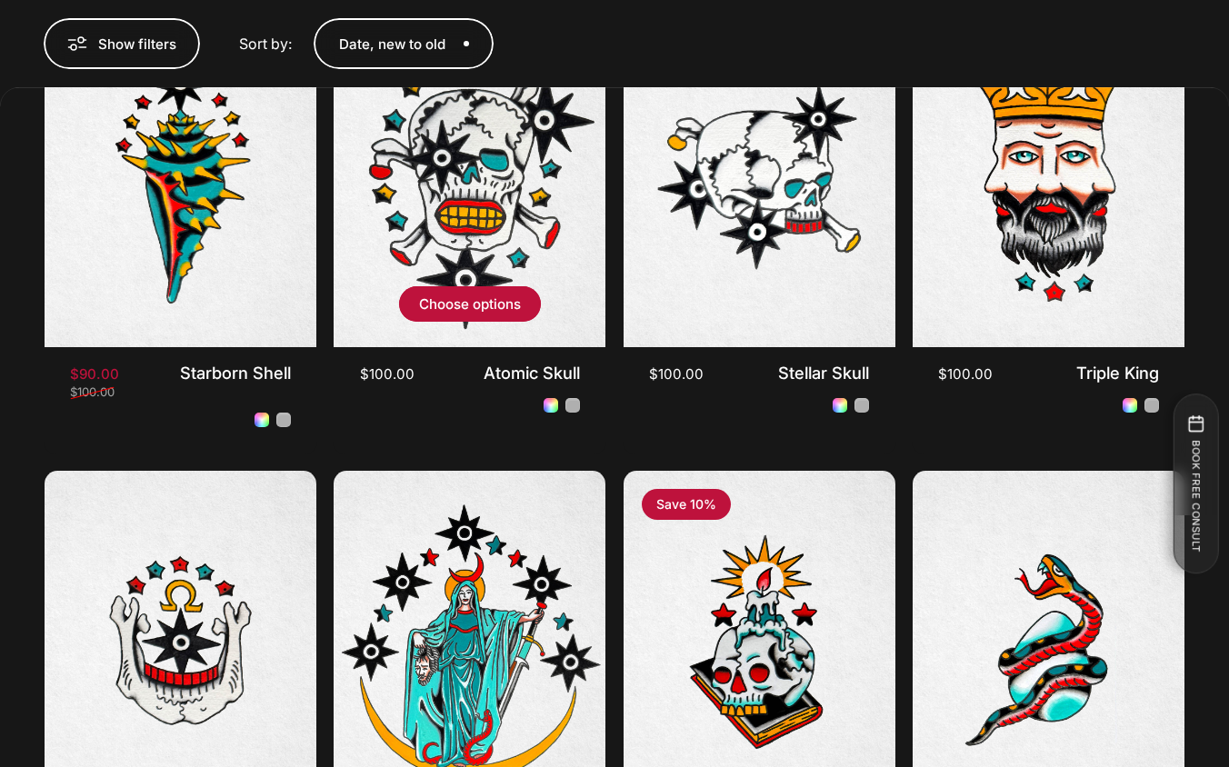
scroll to position [669, 0]
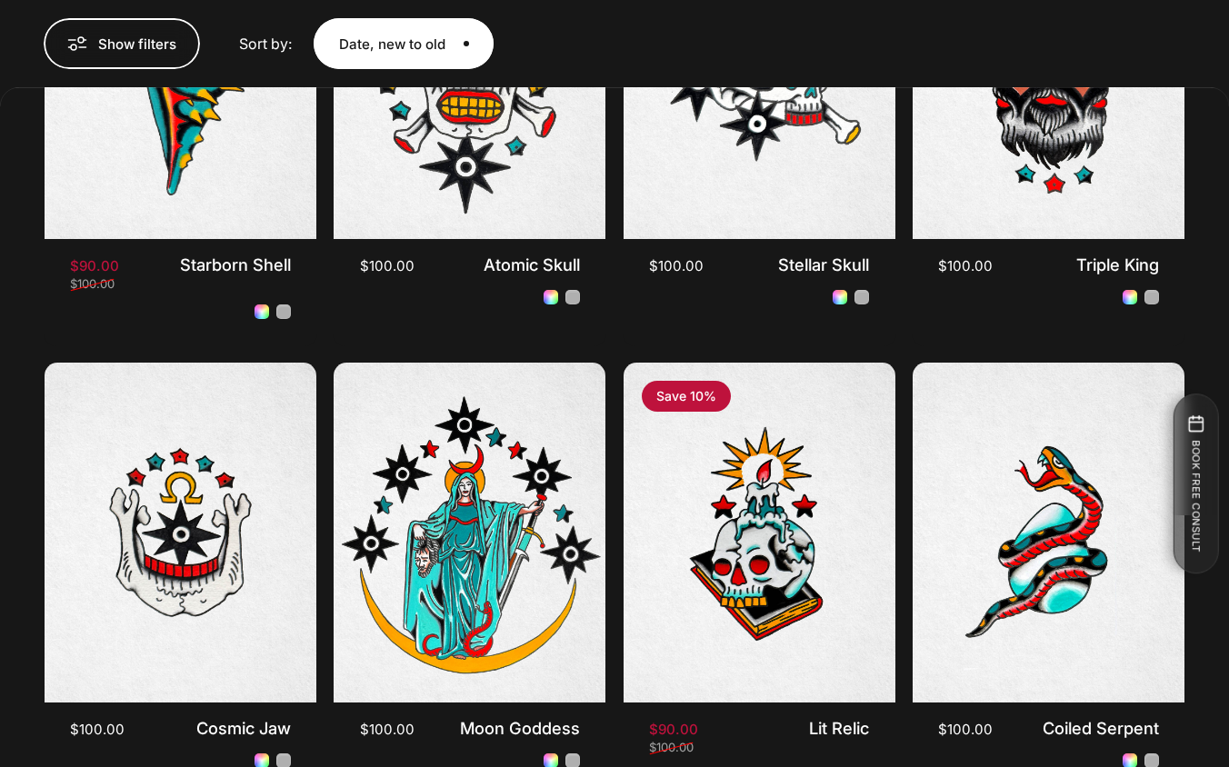
click at [464, 57] on span at bounding box center [404, 44] width 270 height 102
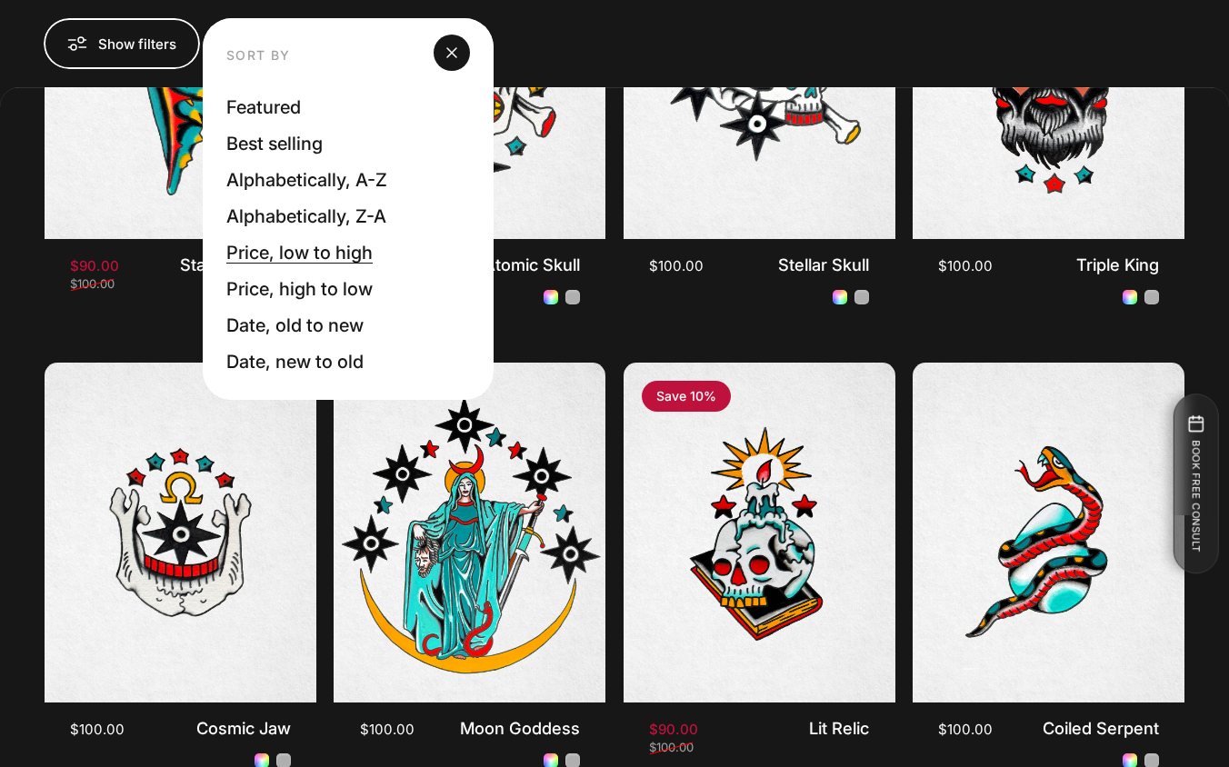
click at [304, 249] on label "Price, low to high" at bounding box center [299, 252] width 146 height 29
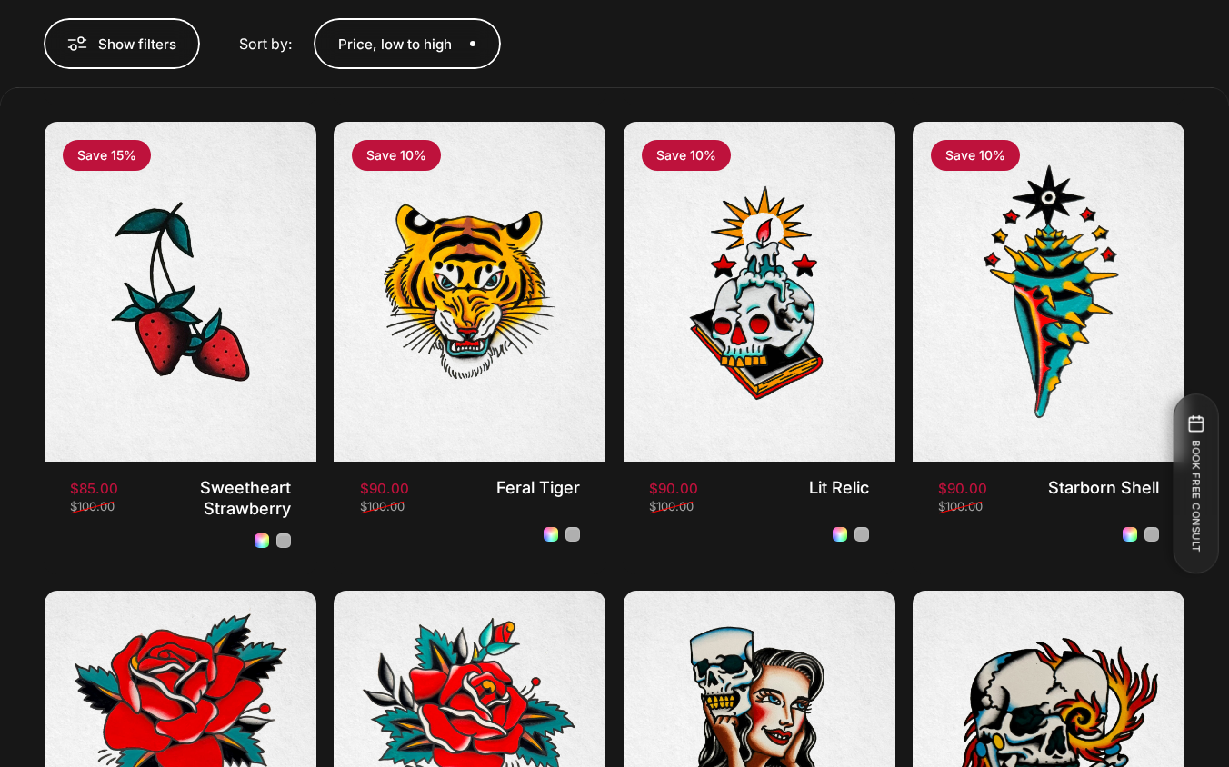
scroll to position [909, 0]
